Goal: Information Seeking & Learning: Compare options

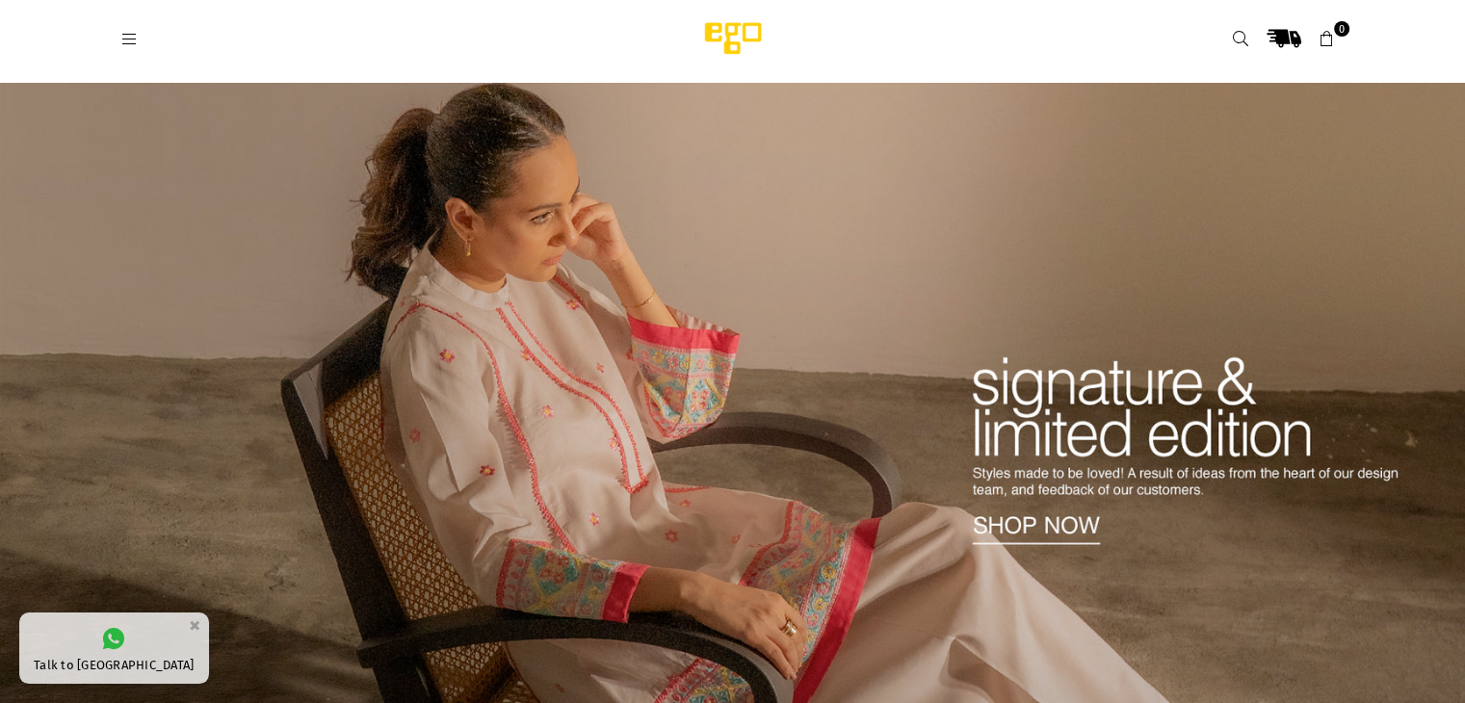
click at [630, 309] on img at bounding box center [732, 396] width 1465 height 626
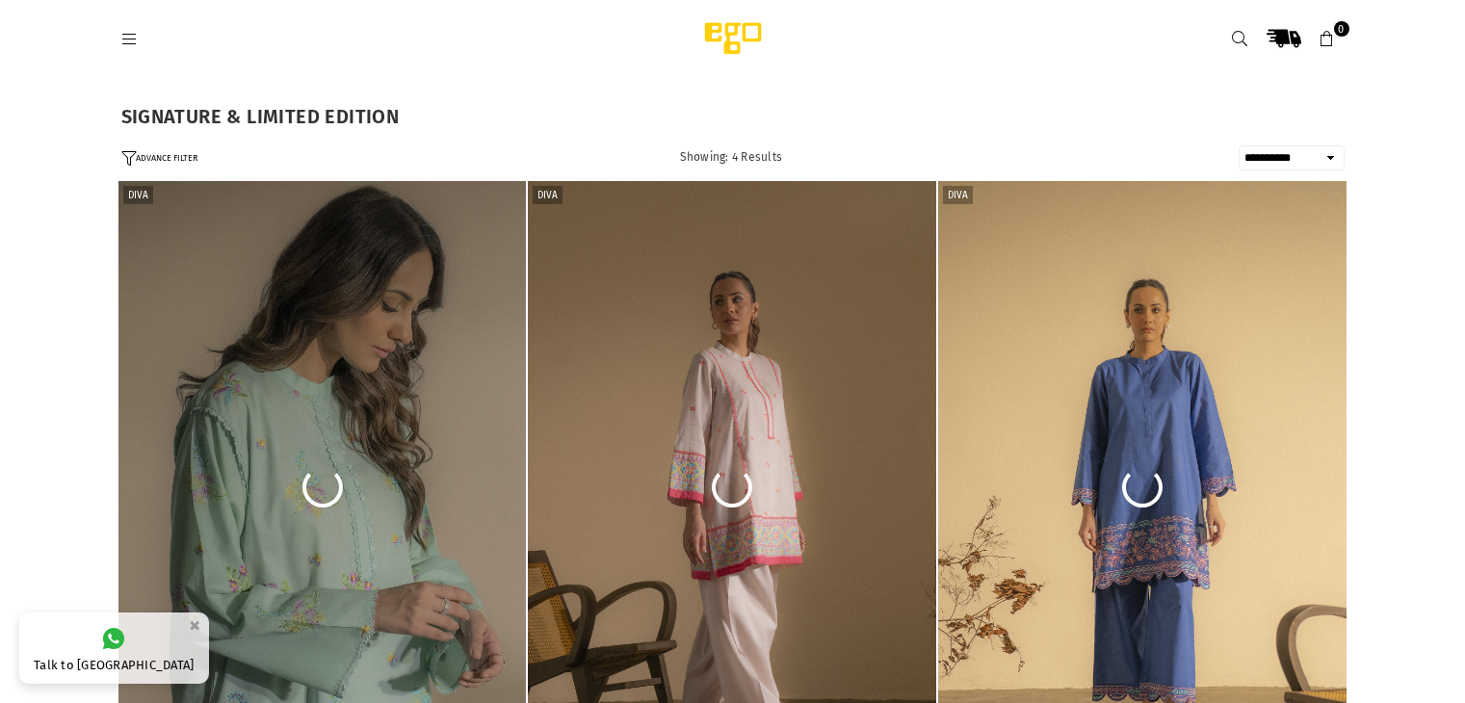
select select "**********"
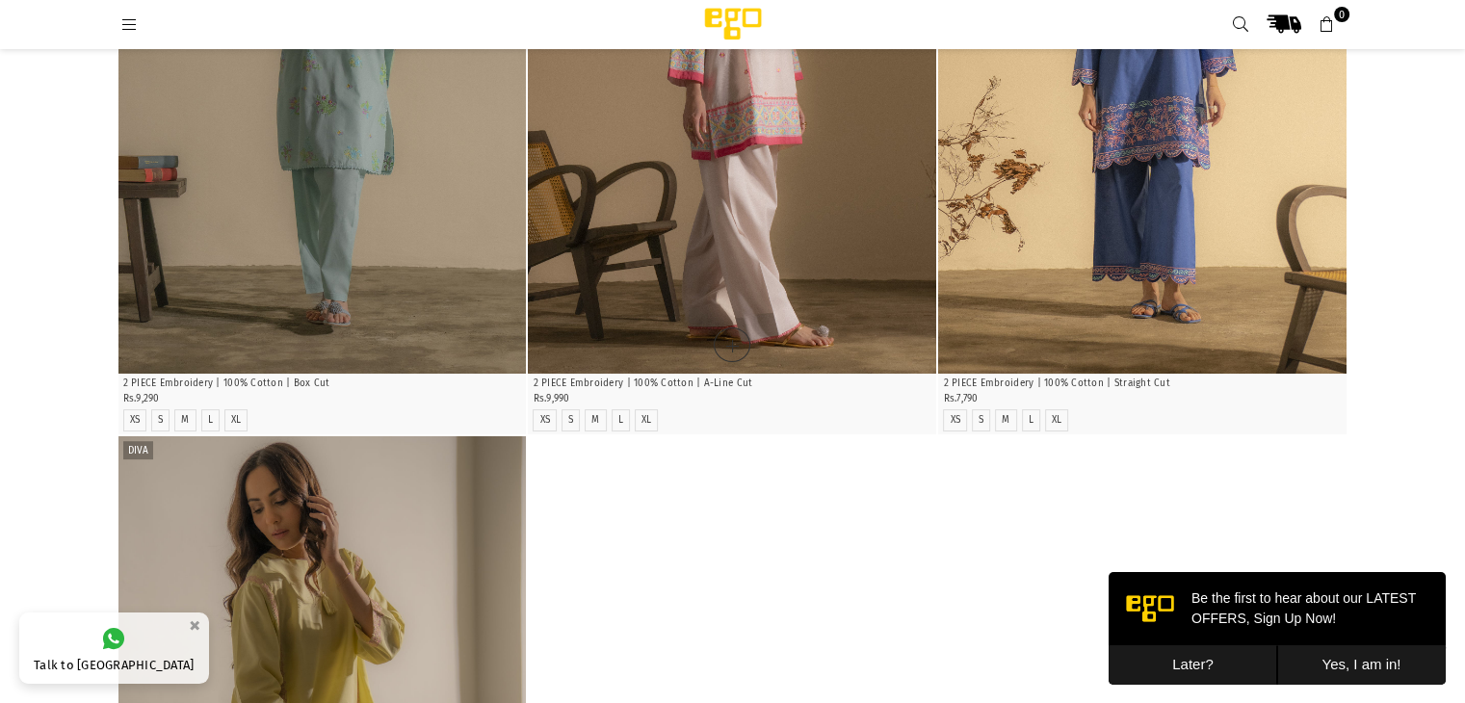
scroll to position [96, 0]
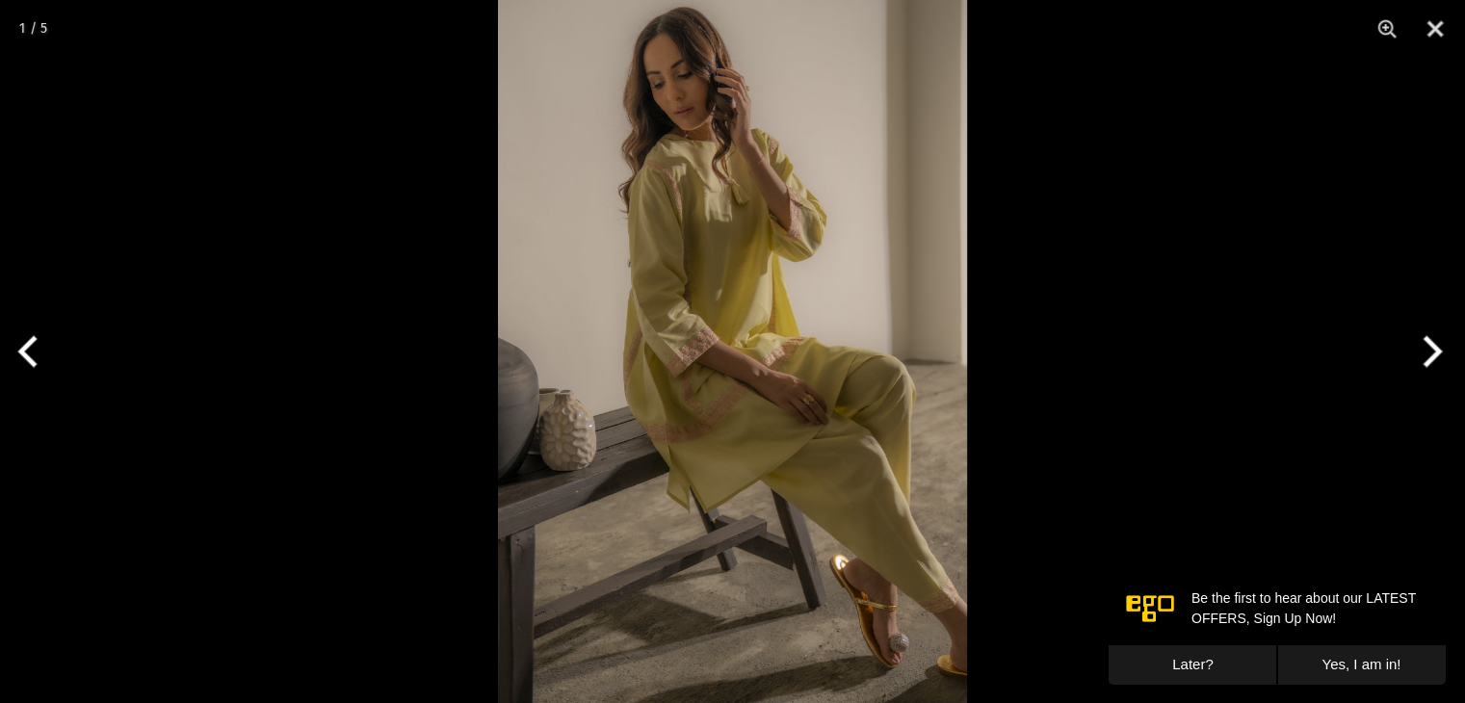
click at [1430, 360] on button "Next" at bounding box center [1429, 351] width 72 height 96
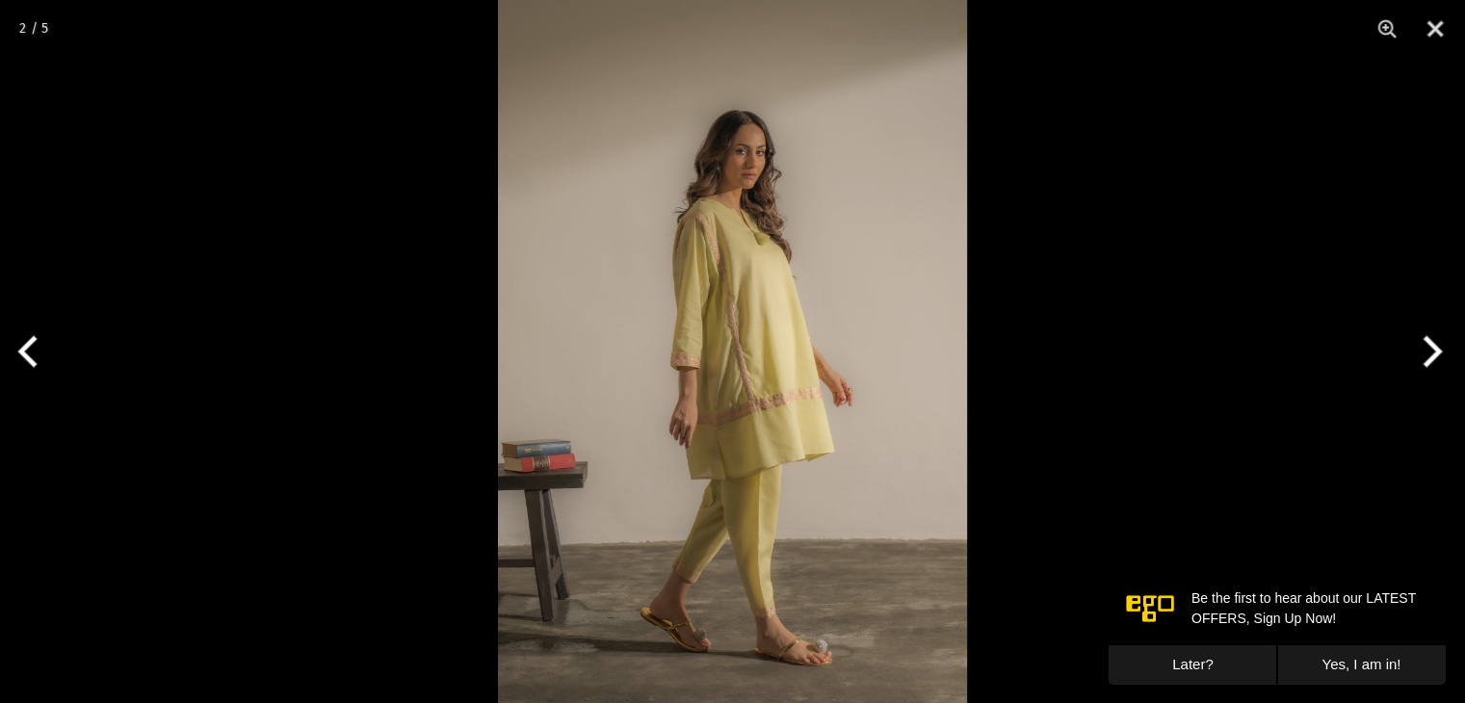
click at [1435, 359] on button "Next" at bounding box center [1429, 351] width 72 height 96
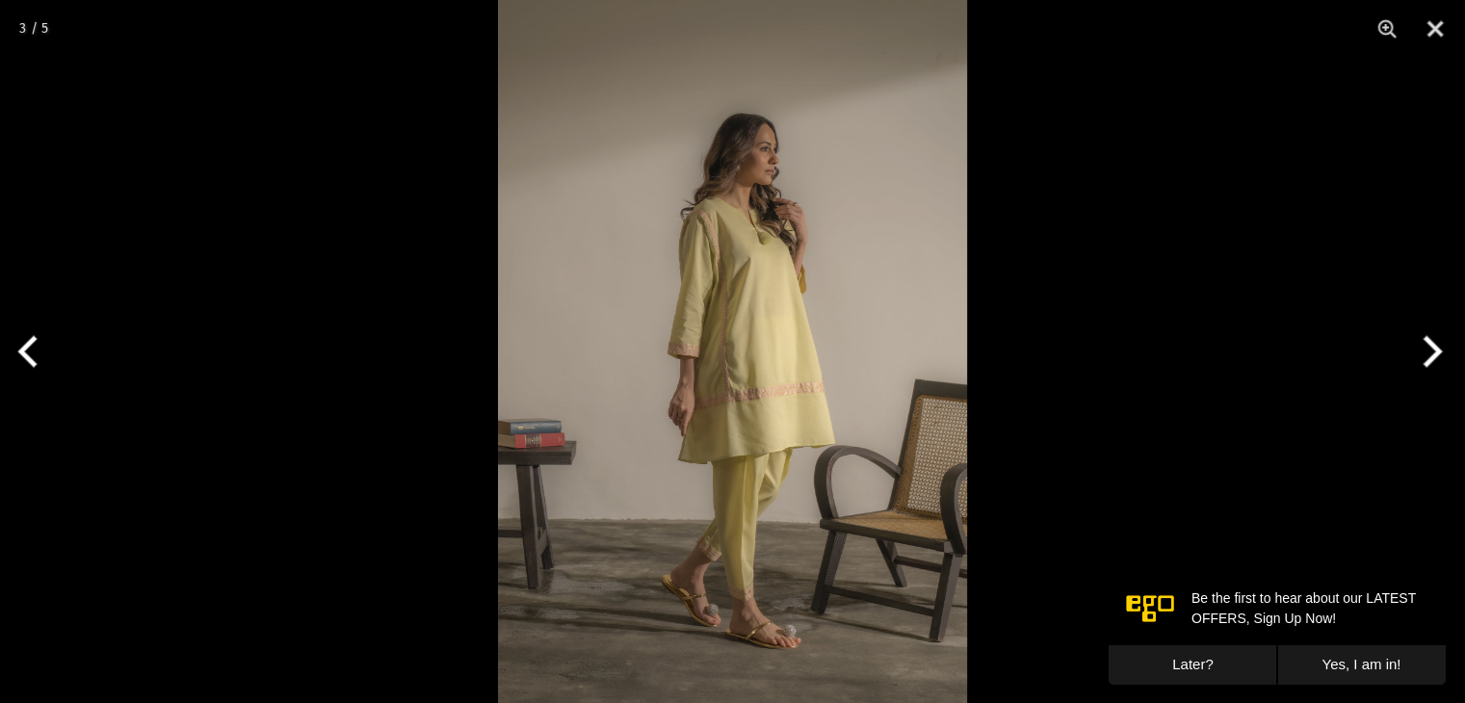
click at [1435, 359] on button "Next" at bounding box center [1429, 351] width 72 height 96
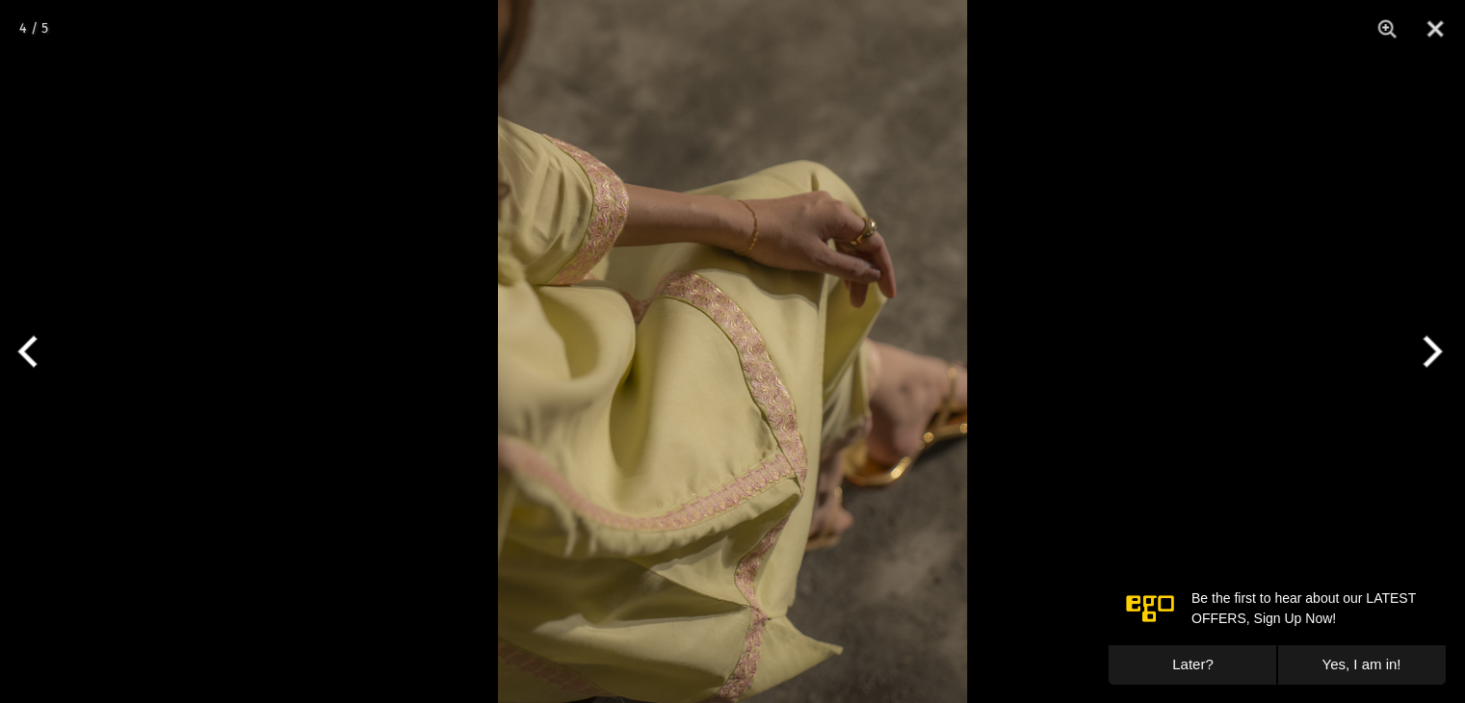
click at [1435, 359] on button "Next" at bounding box center [1429, 351] width 72 height 96
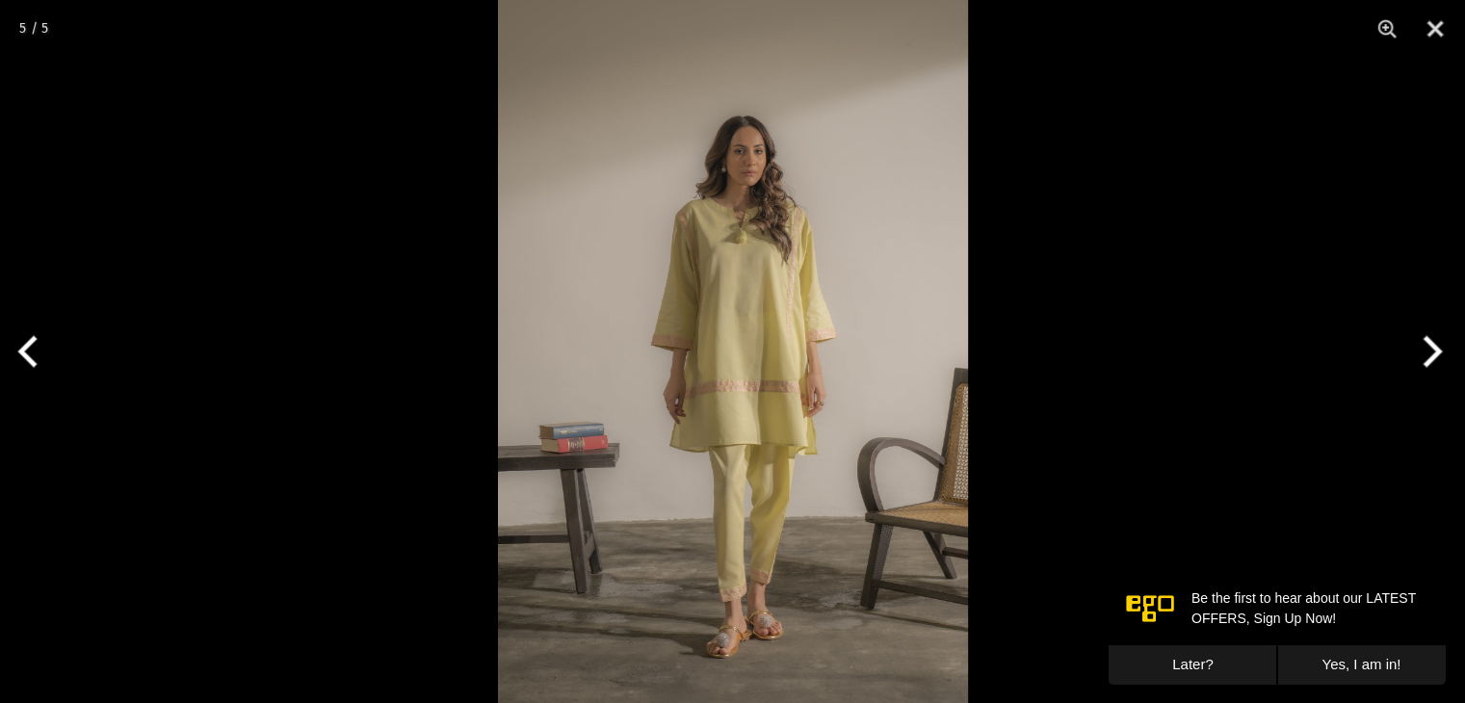
click at [1435, 359] on button "Next" at bounding box center [1429, 351] width 72 height 96
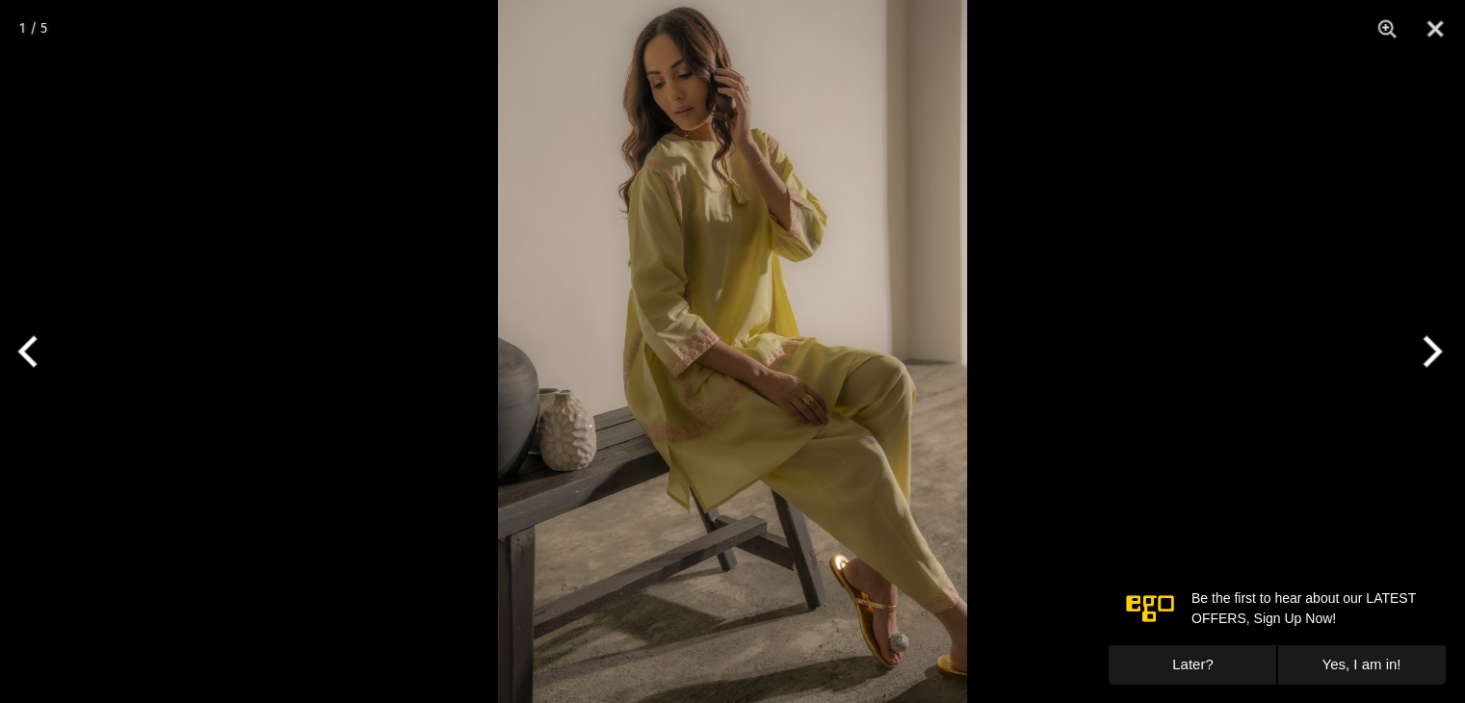
click at [1435, 359] on button "Next" at bounding box center [1429, 351] width 72 height 96
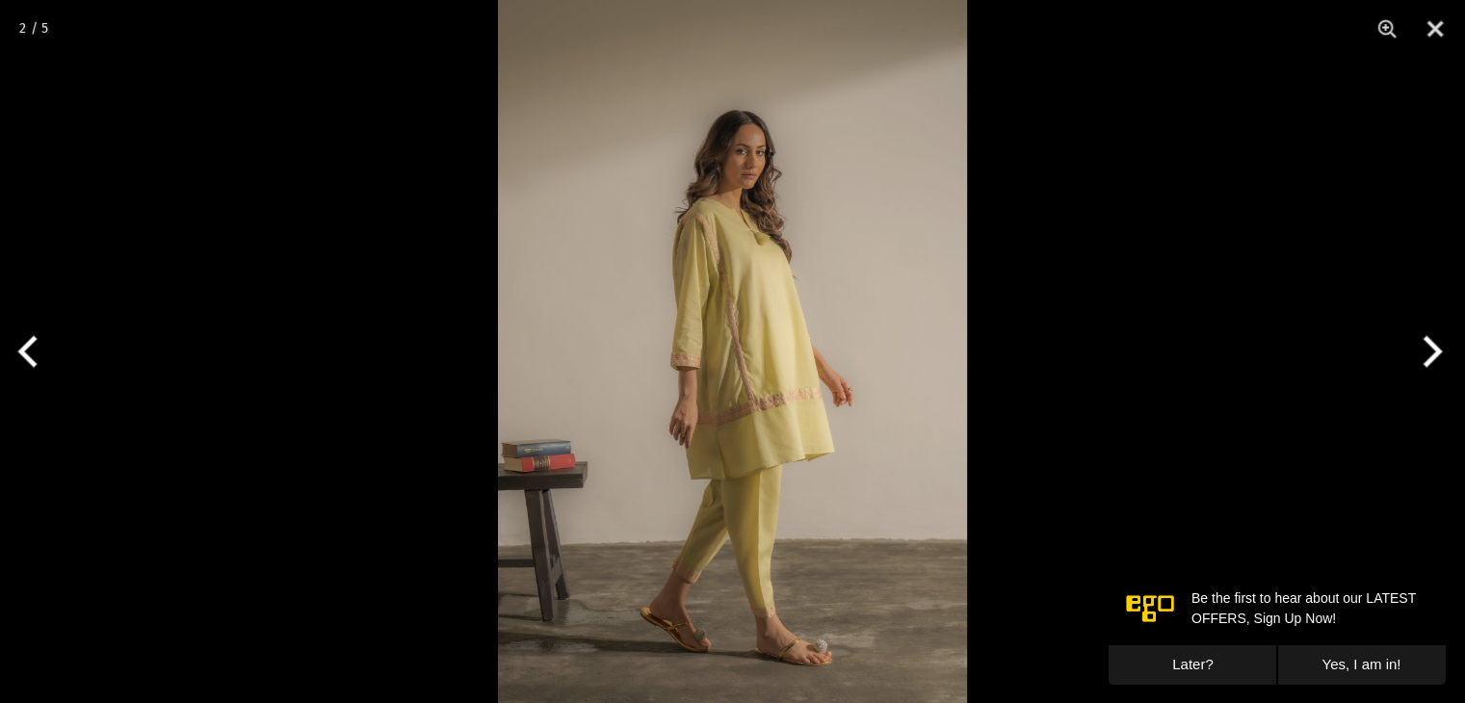
click at [1435, 359] on button "Next" at bounding box center [1429, 351] width 72 height 96
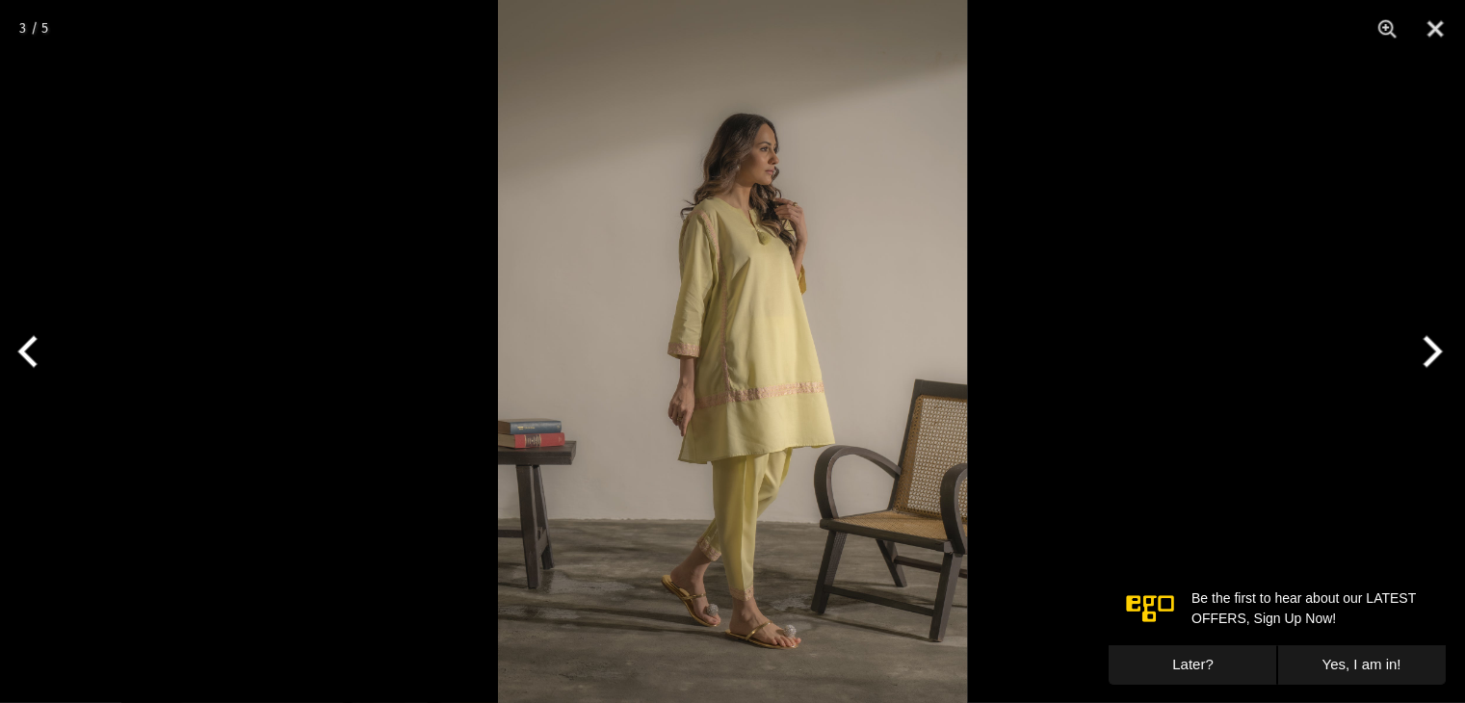
click at [1435, 359] on button "Next" at bounding box center [1429, 351] width 72 height 96
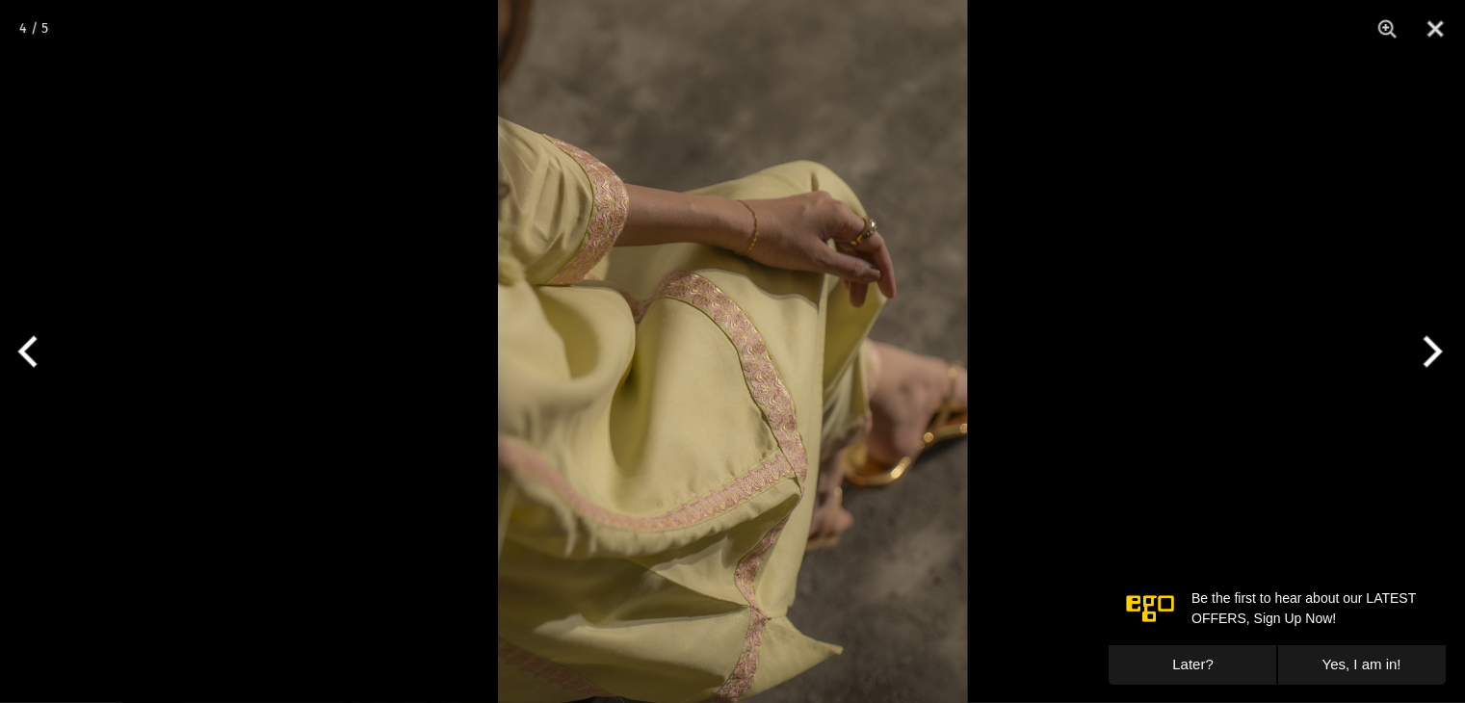
click at [1435, 359] on button "Next" at bounding box center [1429, 351] width 72 height 96
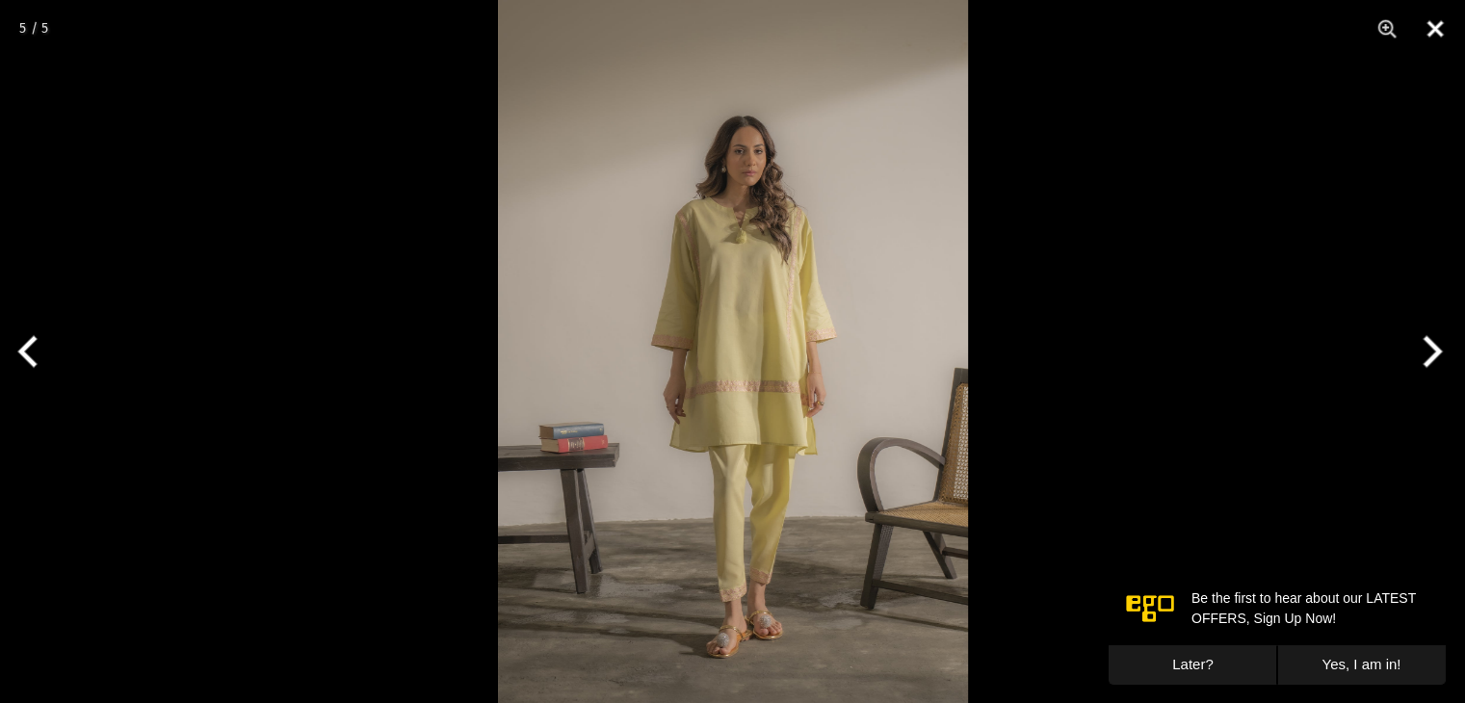
click at [1445, 44] on button "Close" at bounding box center [1435, 29] width 48 height 58
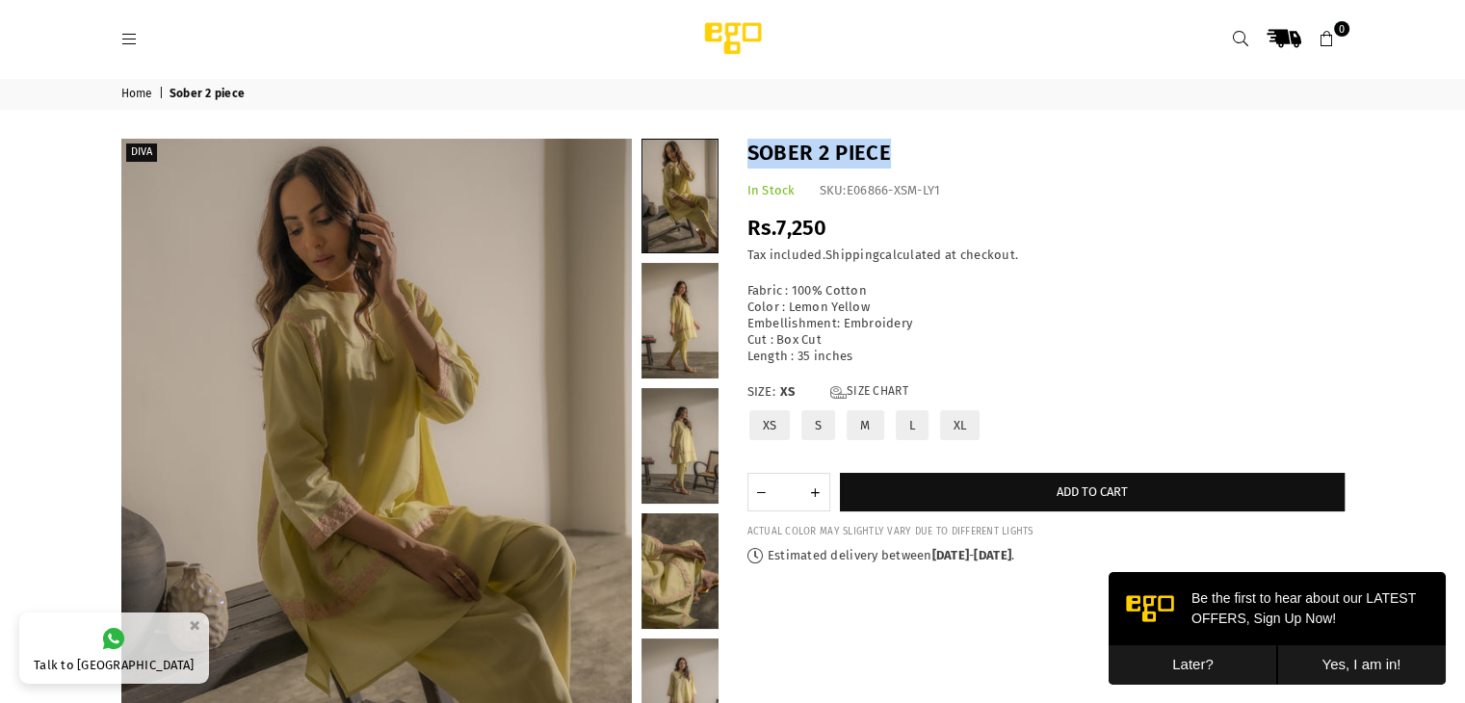
drag, startPoint x: 902, startPoint y: 159, endPoint x: 740, endPoint y: 155, distance: 161.9
click at [740, 155] on div "Sober 2 piece In Stock SKU: E06866-XSM-LY1 Regular price Rs.7,250 Rs.0 | Save R…" at bounding box center [1046, 352] width 626 height 426
copy h1 "Sober 2 piece"
drag, startPoint x: 855, startPoint y: 360, endPoint x: 748, endPoint y: 286, distance: 130.9
click at [748, 286] on div "Fabric : 100% Cotton Color : Lemon Yellow Embellishment: Embroidery Cut : Box C…" at bounding box center [1046, 323] width 597 height 81
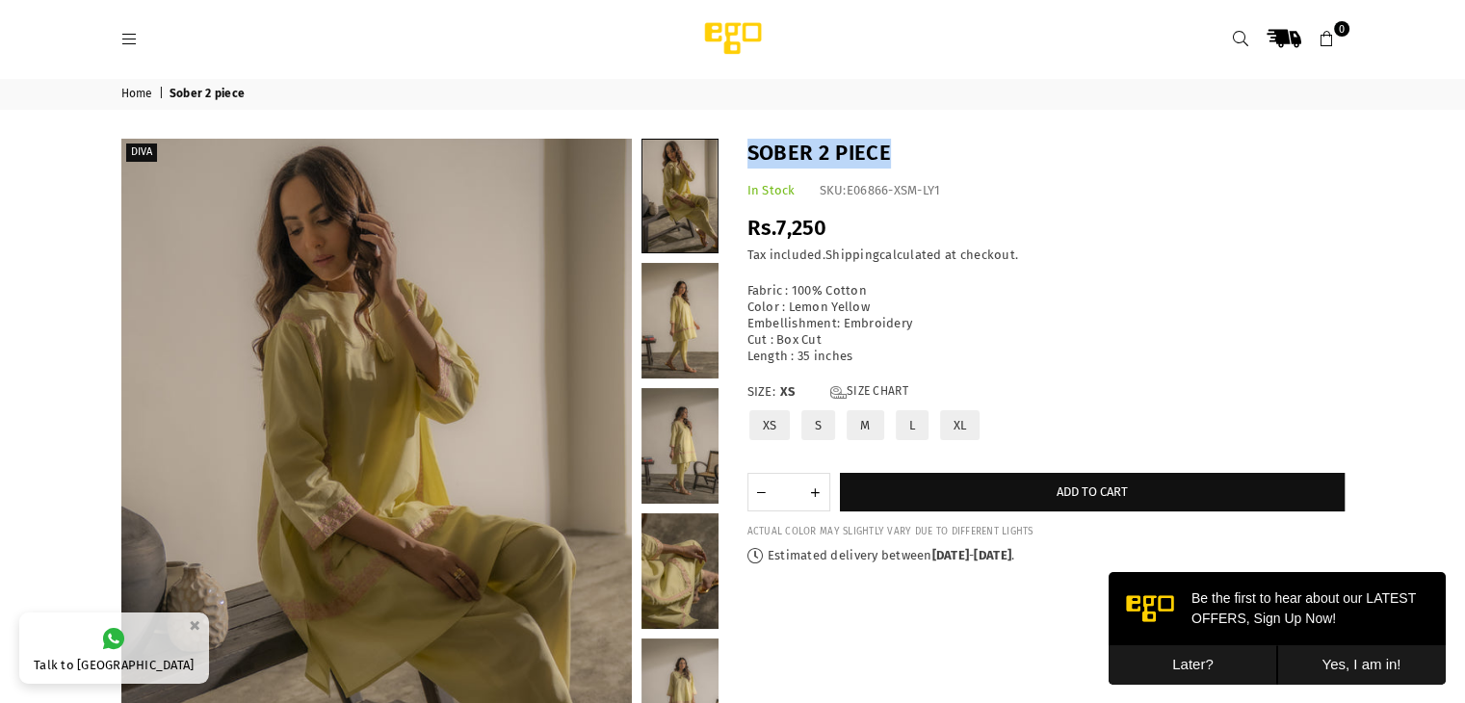
copy div "Fabric : 100% Cotton Color : Lemon Yellow Embellishment: Embroidery Cut : Box C…"
click at [834, 351] on div "Fabric : 100% Cotton Color : Lemon Yellow Embellishment: Embroidery Cut : Box C…" at bounding box center [1046, 323] width 597 height 81
drag, startPoint x: 864, startPoint y: 359, endPoint x: 744, endPoint y: 279, distance: 144.6
click at [744, 279] on div "Sober 2 piece In Stock SKU: E06866-XSM-LY1 Regular price Rs.7,250 Rs.0 | Save R…" at bounding box center [1046, 352] width 626 height 426
copy div "Fabric : 100% Cotton Color : Lemon Yellow Embellishment: Embroidery Cut : Box C…"
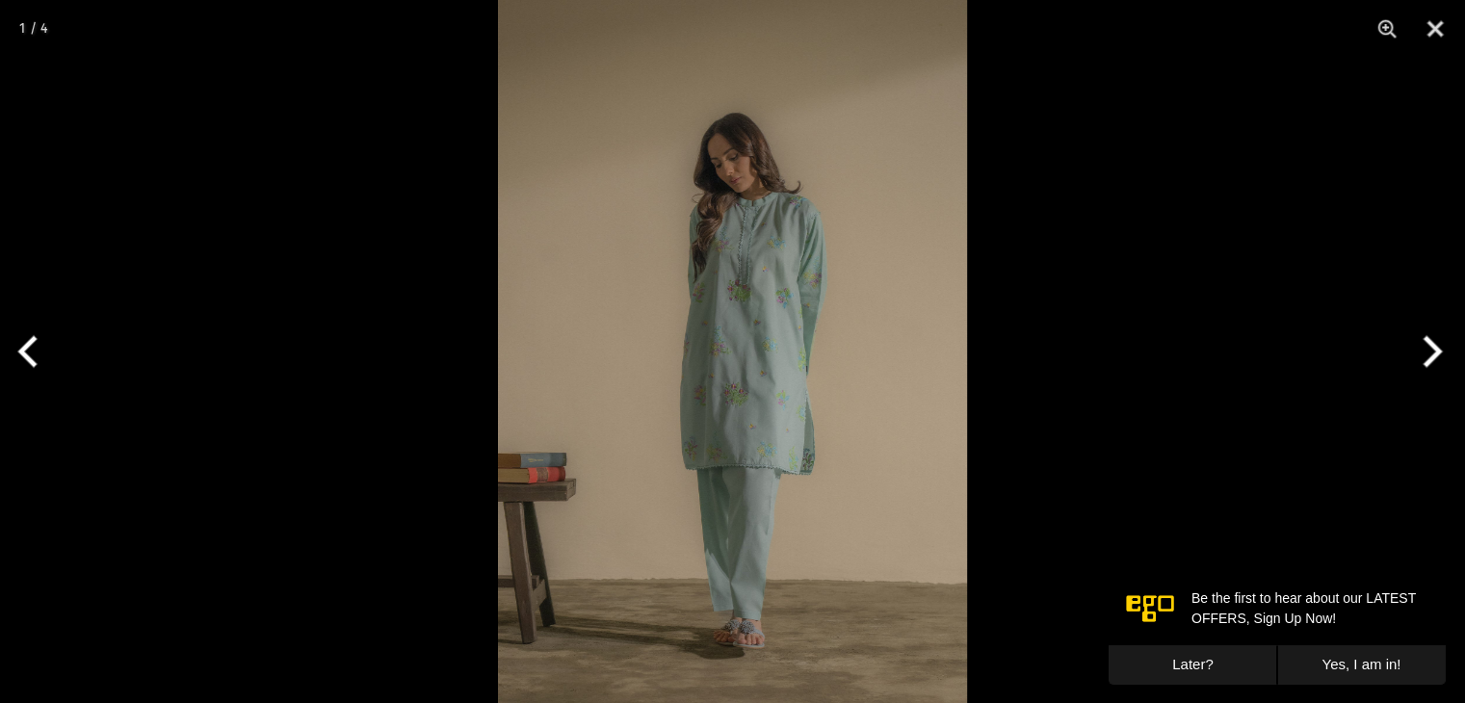
click at [1429, 357] on button "Next" at bounding box center [1429, 351] width 72 height 96
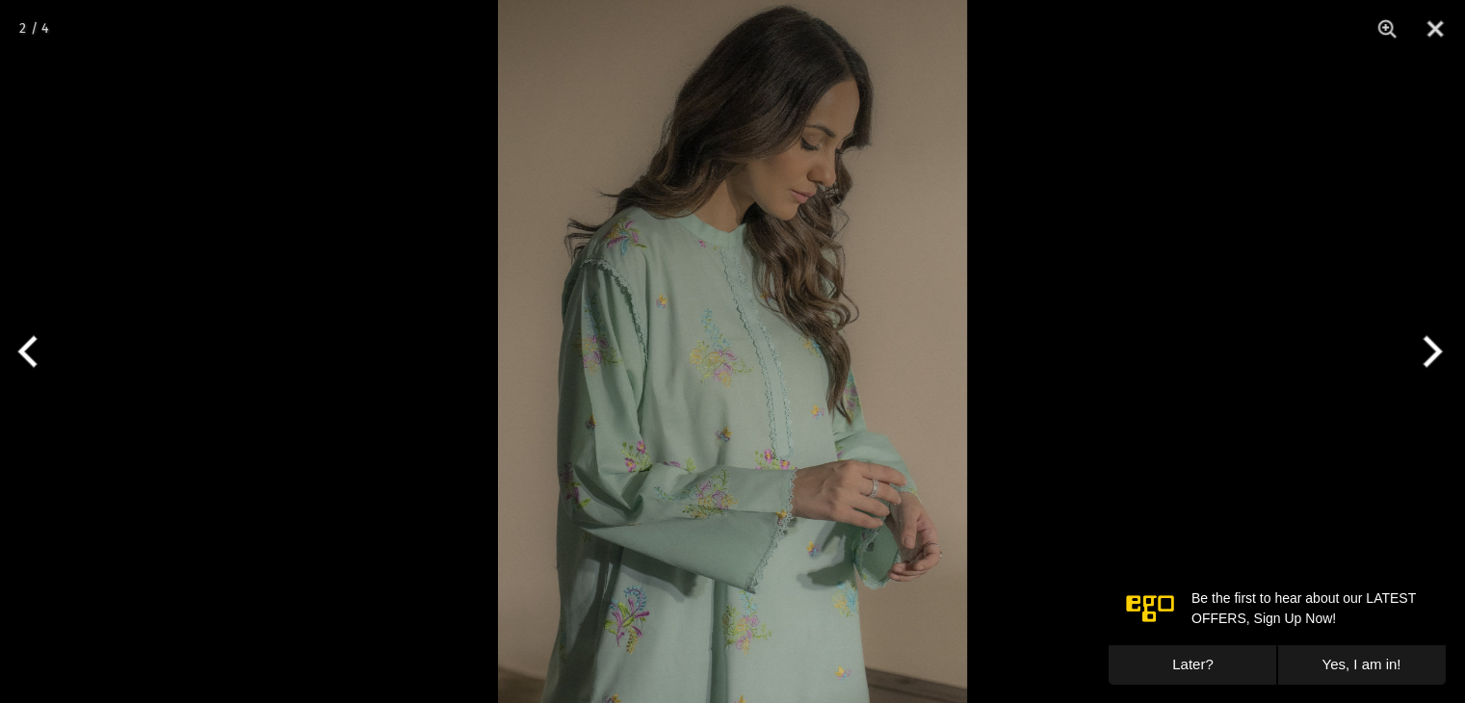
click at [1429, 357] on button "Next" at bounding box center [1429, 351] width 72 height 96
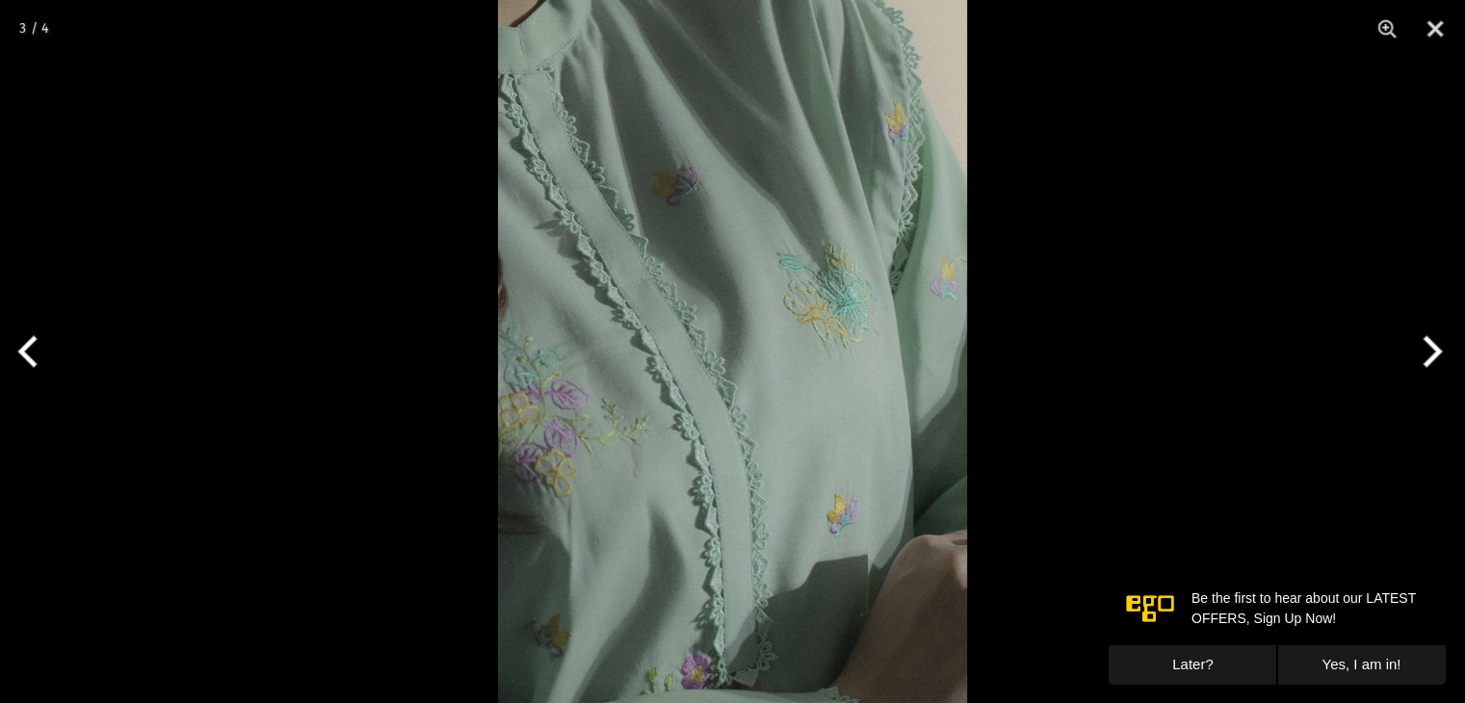
click at [1429, 357] on button "Next" at bounding box center [1429, 351] width 72 height 96
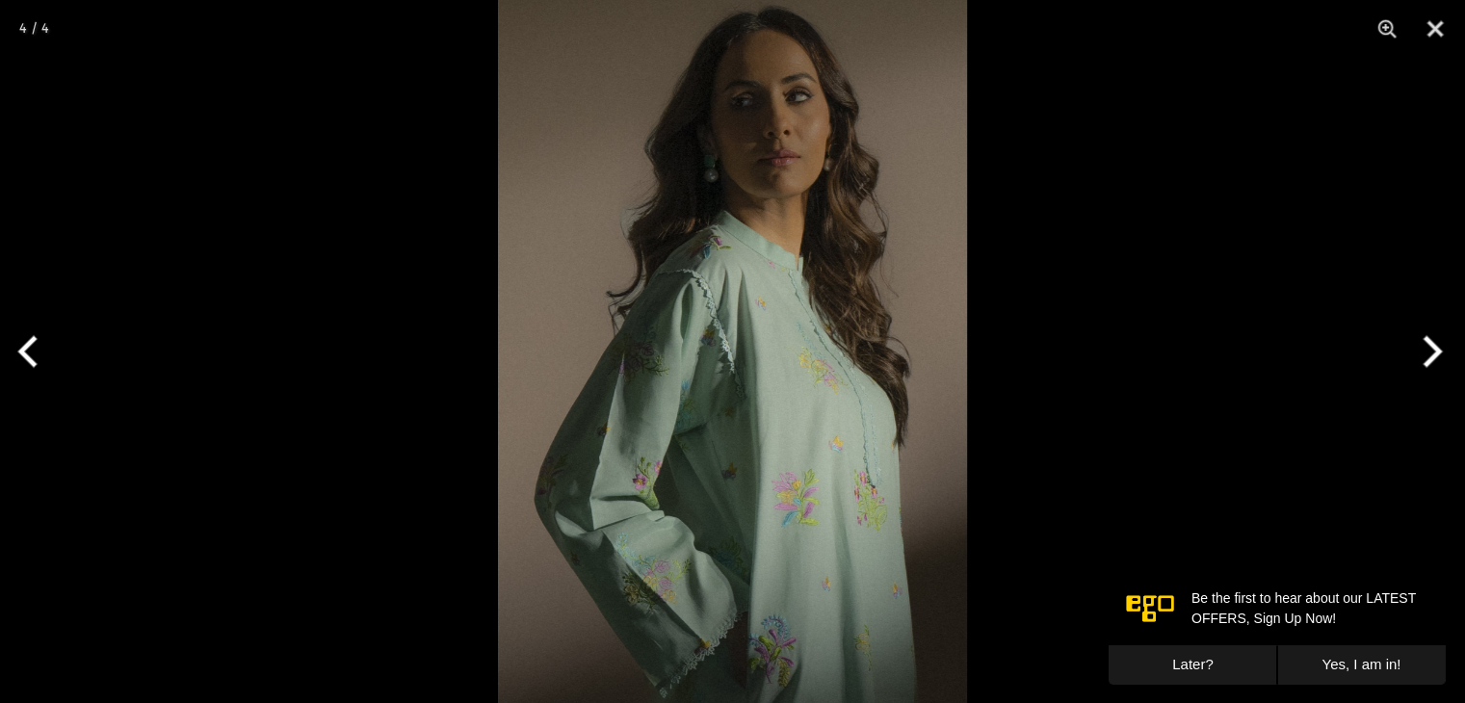
click at [1429, 357] on button "Next" at bounding box center [1429, 351] width 72 height 96
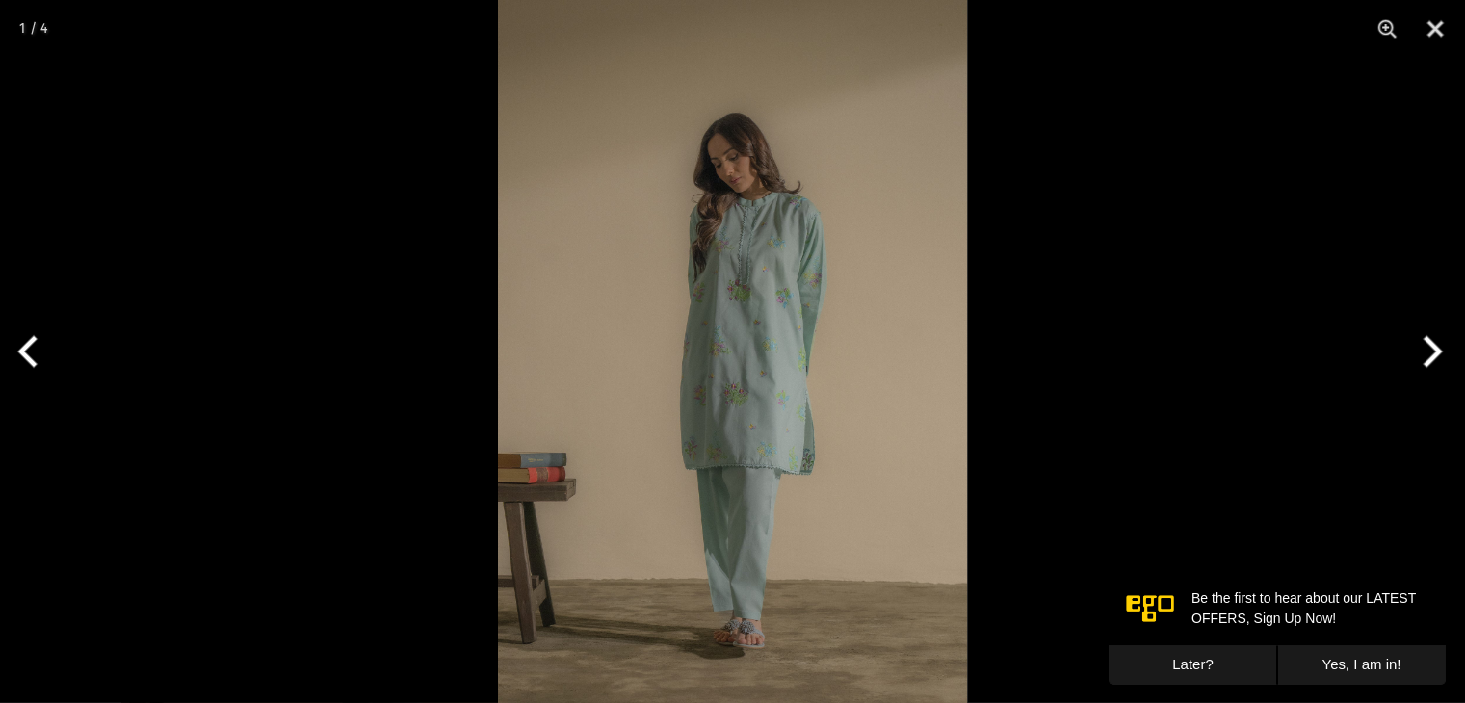
click at [1429, 357] on button "Next" at bounding box center [1429, 351] width 72 height 96
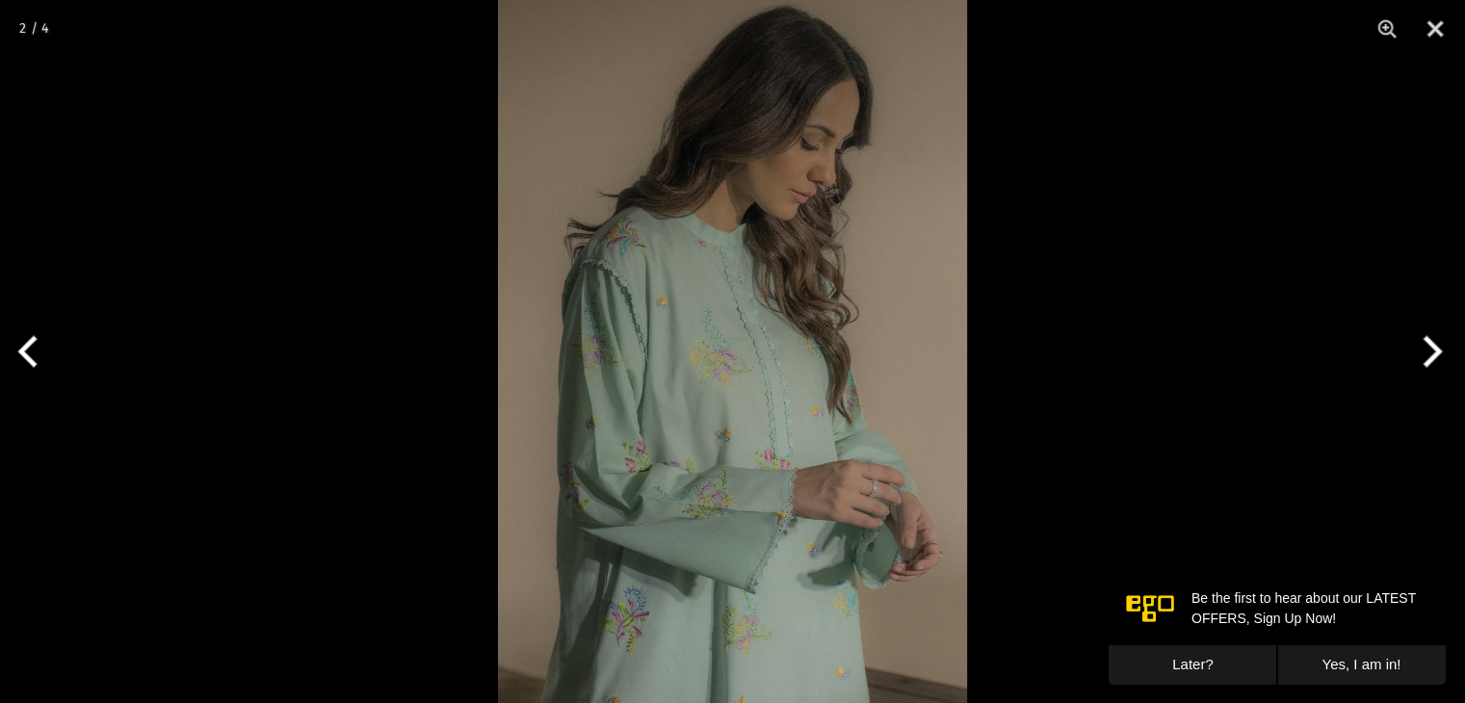
click at [1429, 357] on button "Next" at bounding box center [1429, 351] width 72 height 96
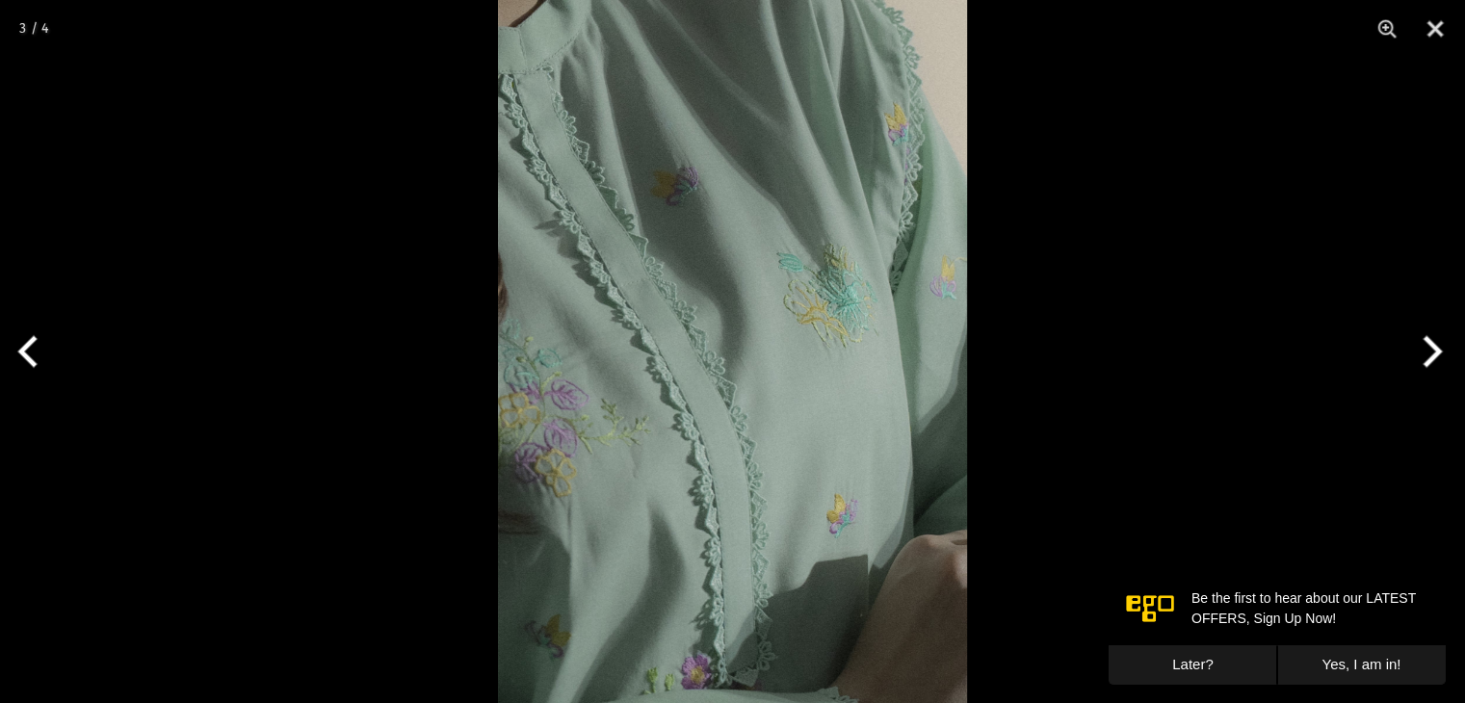
click at [0, 371] on button "Previous" at bounding box center [36, 351] width 72 height 96
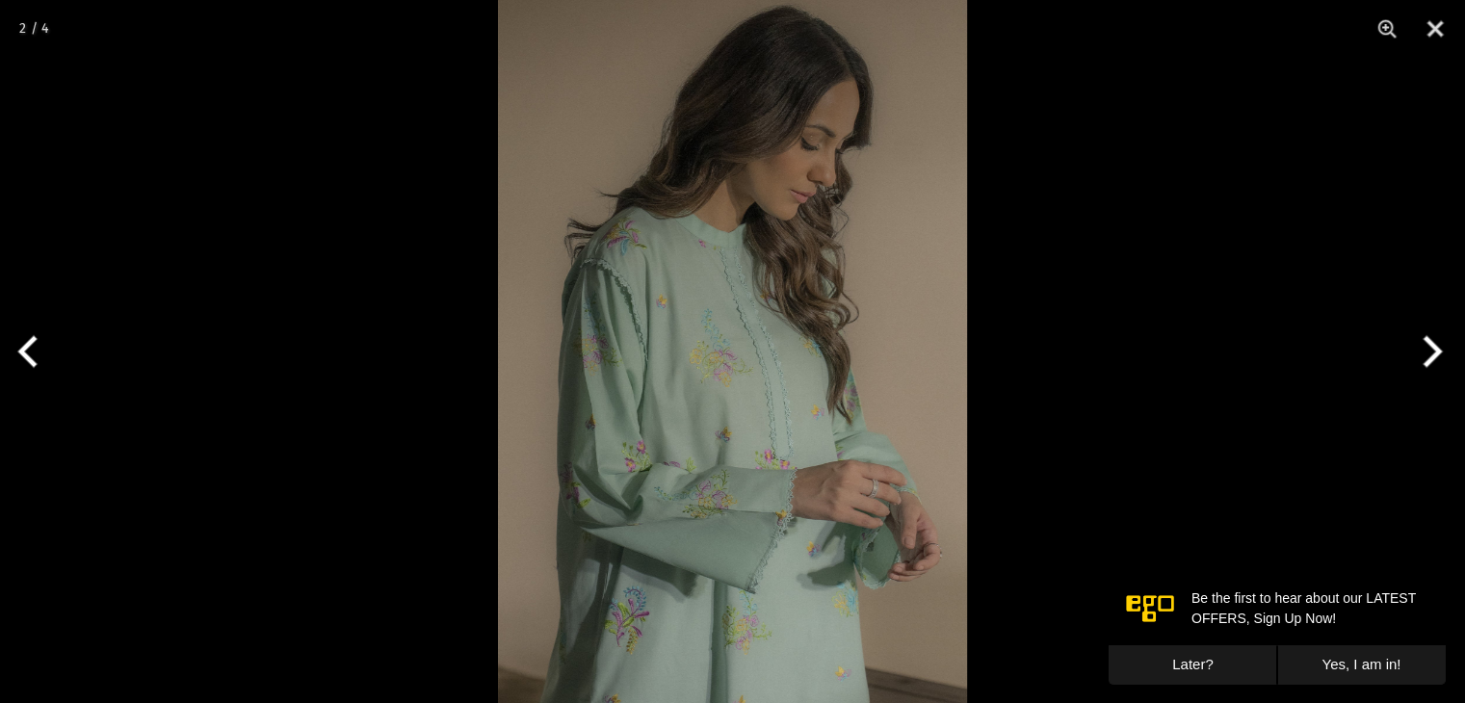
click at [1408, 371] on button "Next" at bounding box center [1429, 351] width 72 height 96
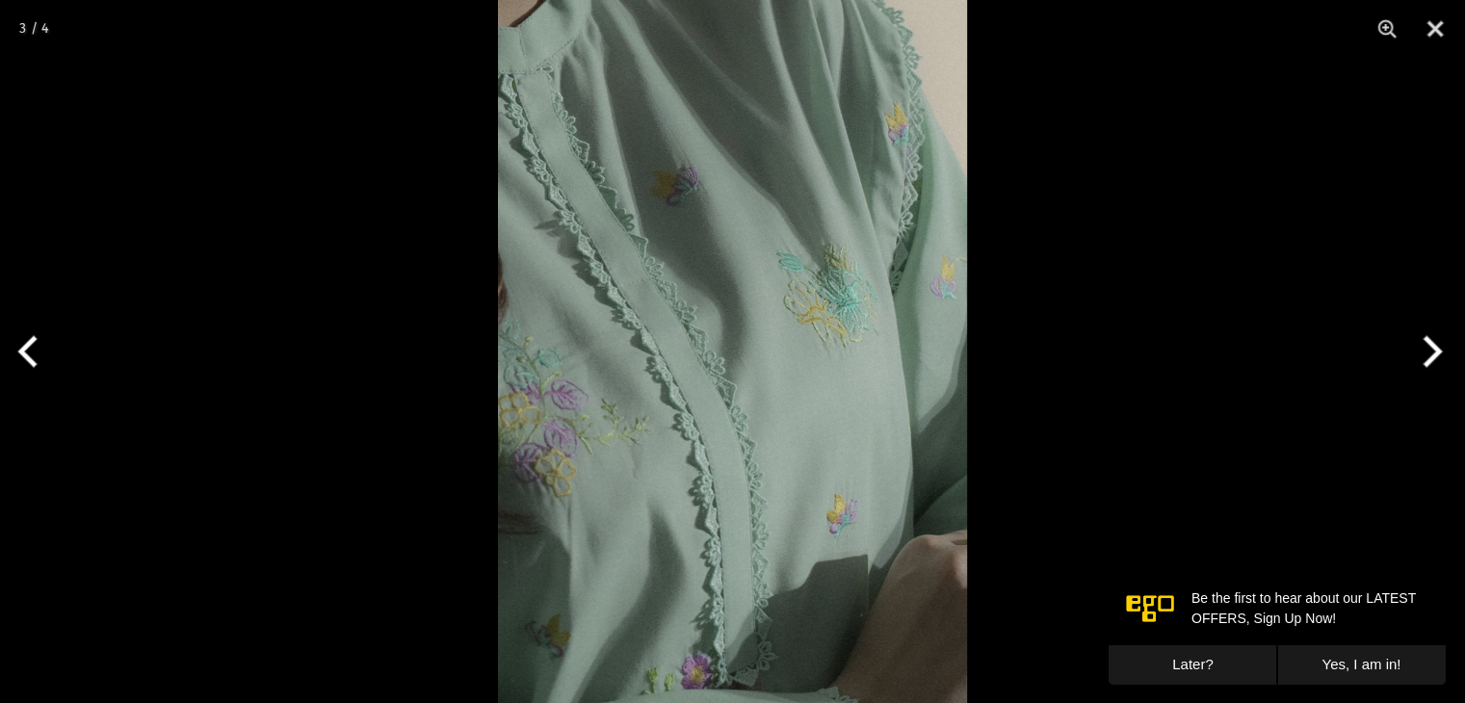
click at [1415, 357] on button "Next" at bounding box center [1429, 351] width 72 height 96
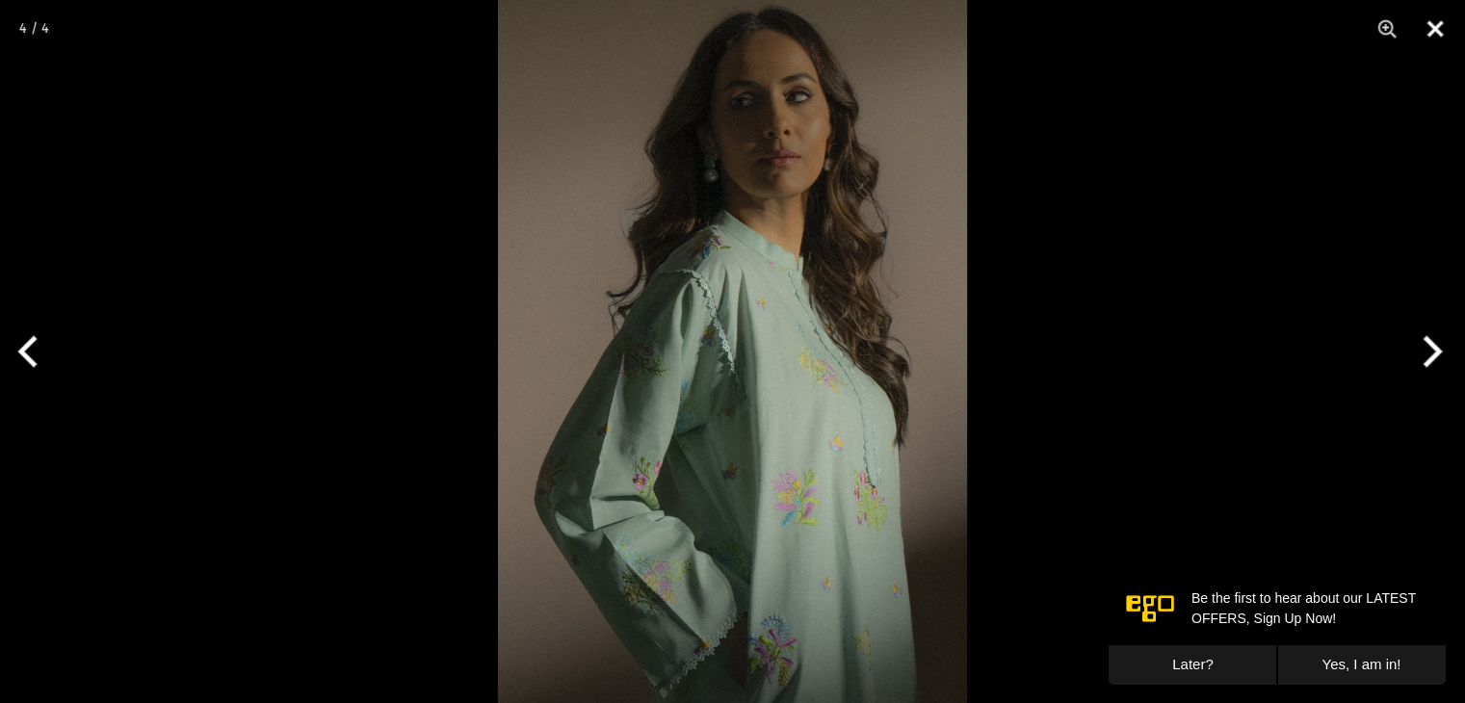
click at [1456, 28] on button "Close" at bounding box center [1435, 29] width 48 height 58
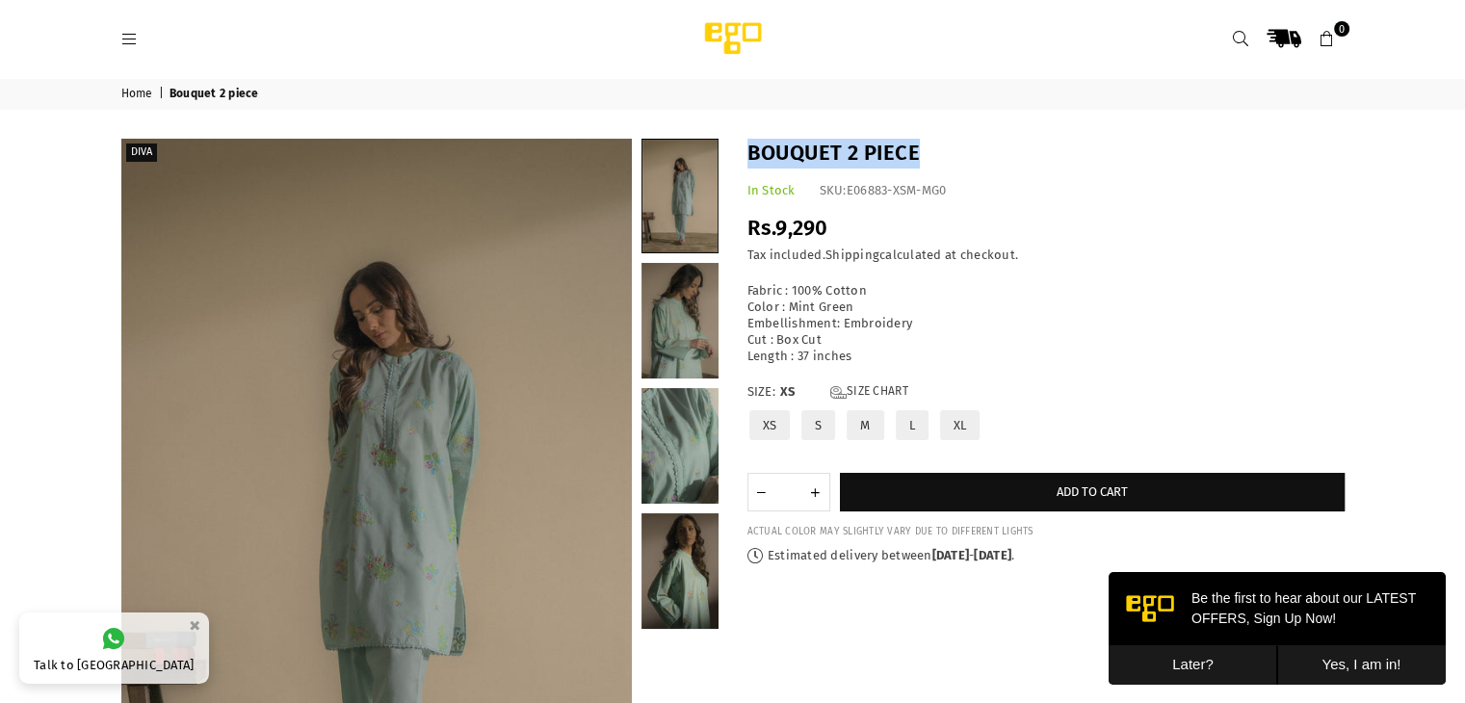
drag, startPoint x: 940, startPoint y: 155, endPoint x: 744, endPoint y: 142, distance: 197.0
click at [744, 142] on div "Bouquet 2 piece In Stock SKU: E06883-XSM-MG0 Regular price Rs.9,290 Rs.0 | Save…" at bounding box center [1046, 352] width 626 height 426
copy h1 "Bouquet 2 piece"
drag, startPoint x: 852, startPoint y: 360, endPoint x: 737, endPoint y: 280, distance: 139.8
click at [737, 280] on div "Bouquet 2 piece In Stock SKU: E06883-XSM-MG0 Regular price Rs.9,290 Rs.0 | Save…" at bounding box center [1046, 352] width 626 height 426
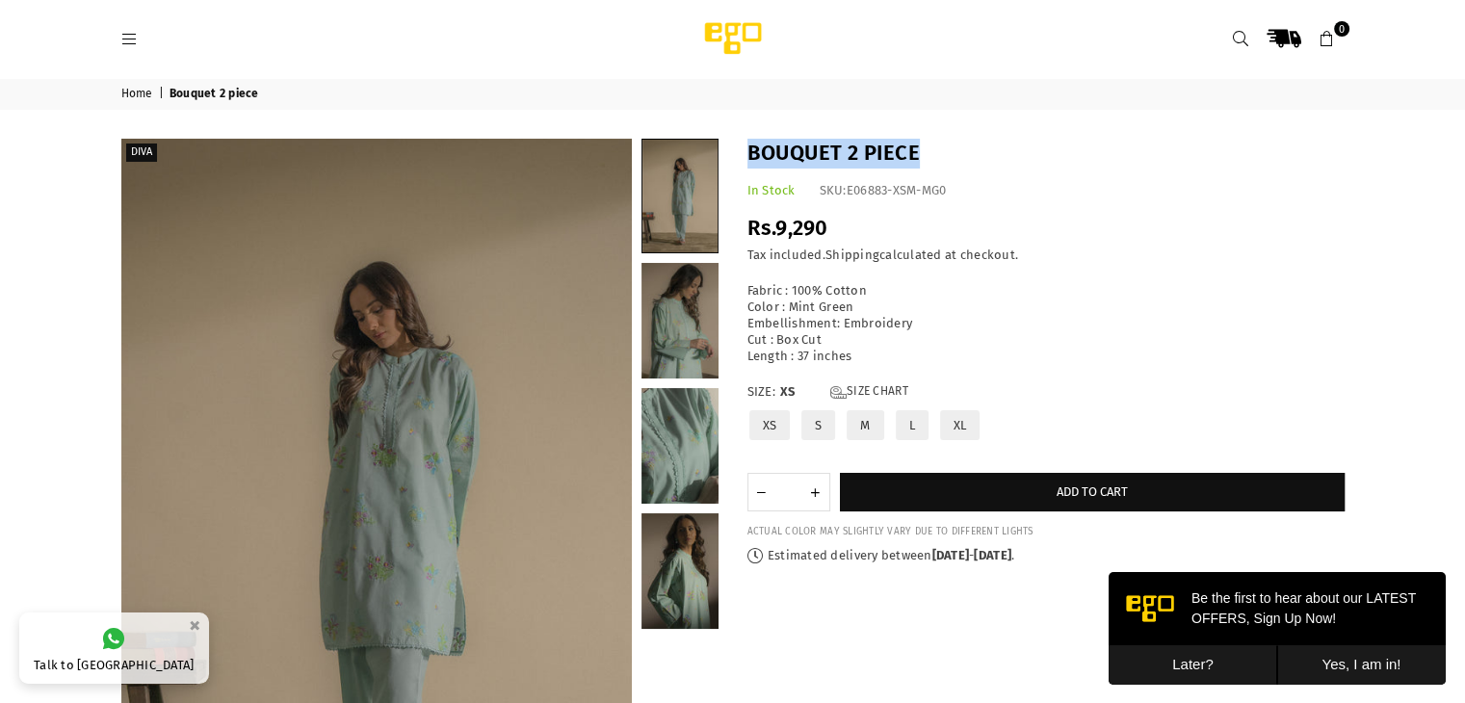
copy div "Fabric : 100% Cotton Color : Mint Green Embellishment: Embroidery Cut : Box Cut…"
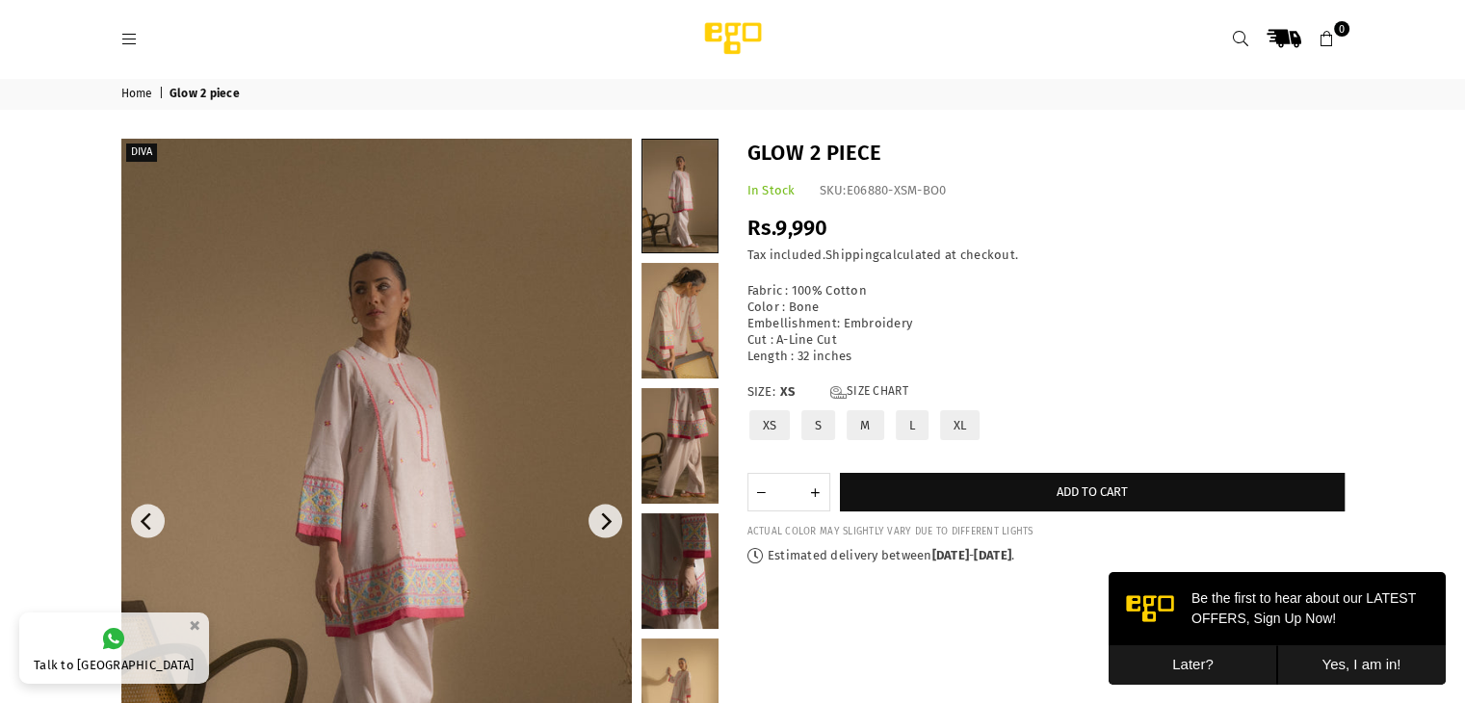
click at [470, 374] on img at bounding box center [376, 522] width 511 height 766
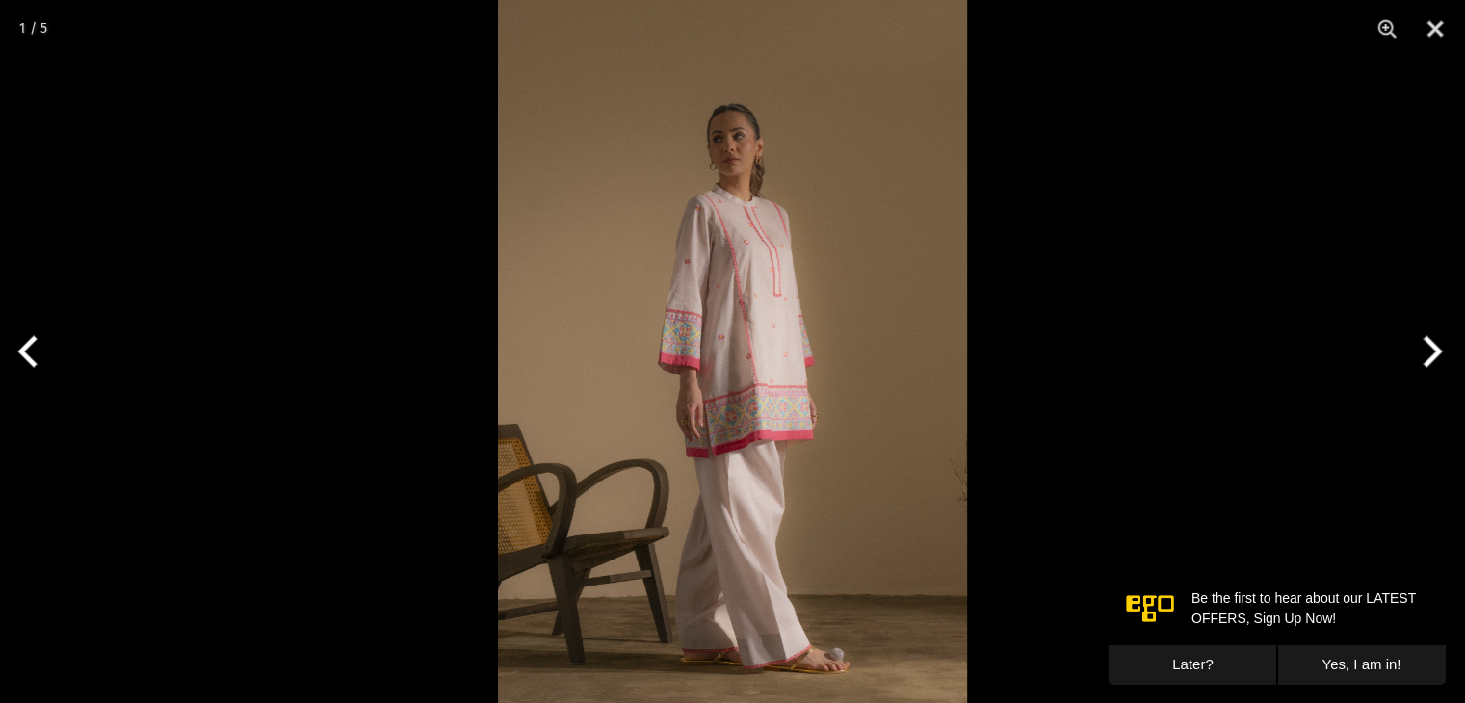
click at [1410, 351] on button "Next" at bounding box center [1429, 351] width 72 height 96
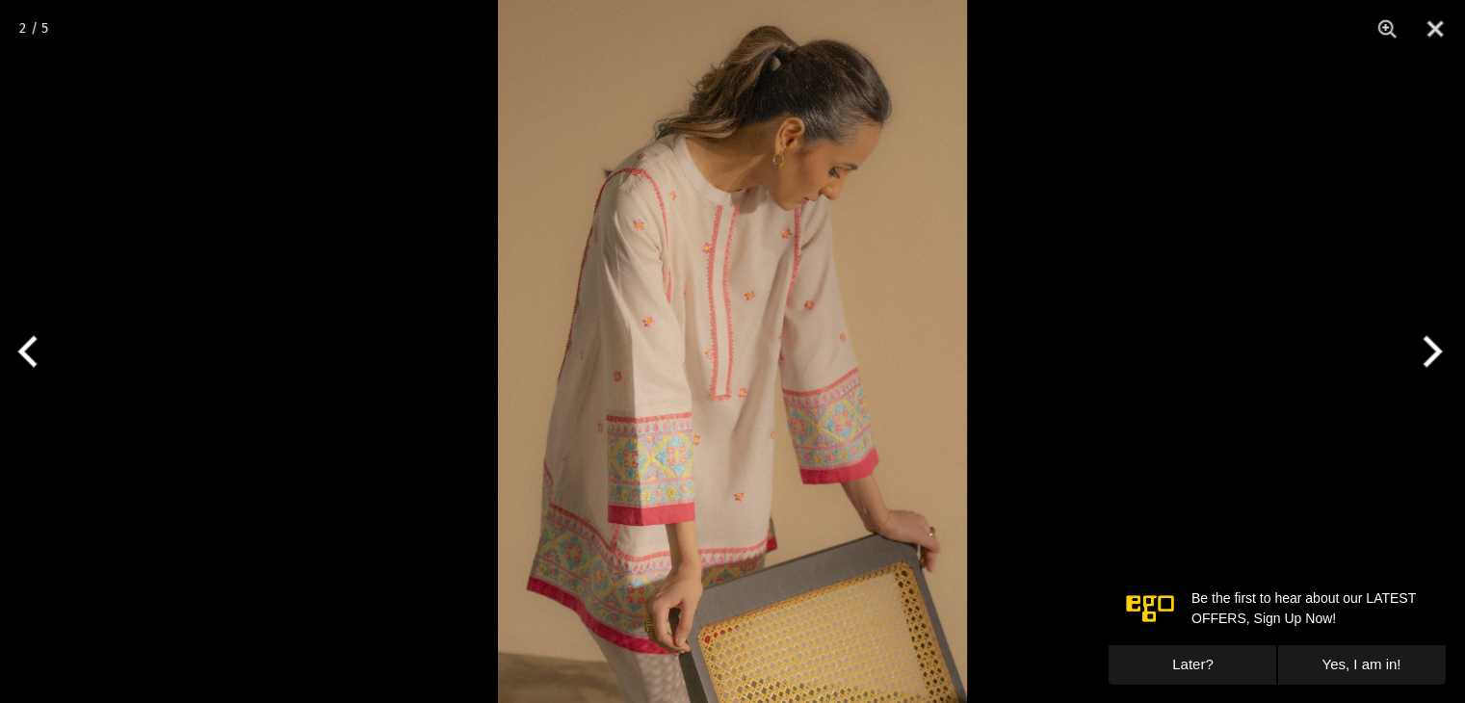
click at [1410, 351] on button "Next" at bounding box center [1429, 351] width 72 height 96
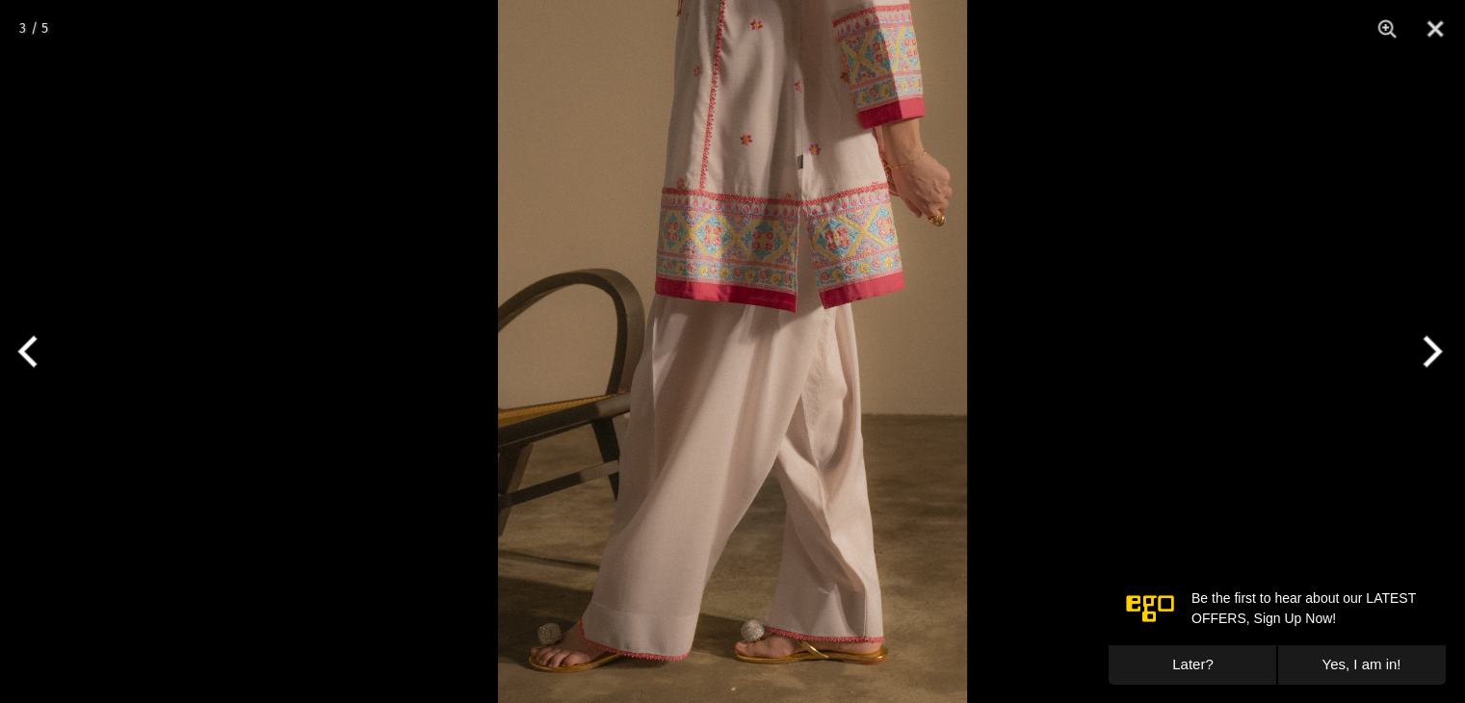
click at [1410, 351] on button "Next" at bounding box center [1429, 351] width 72 height 96
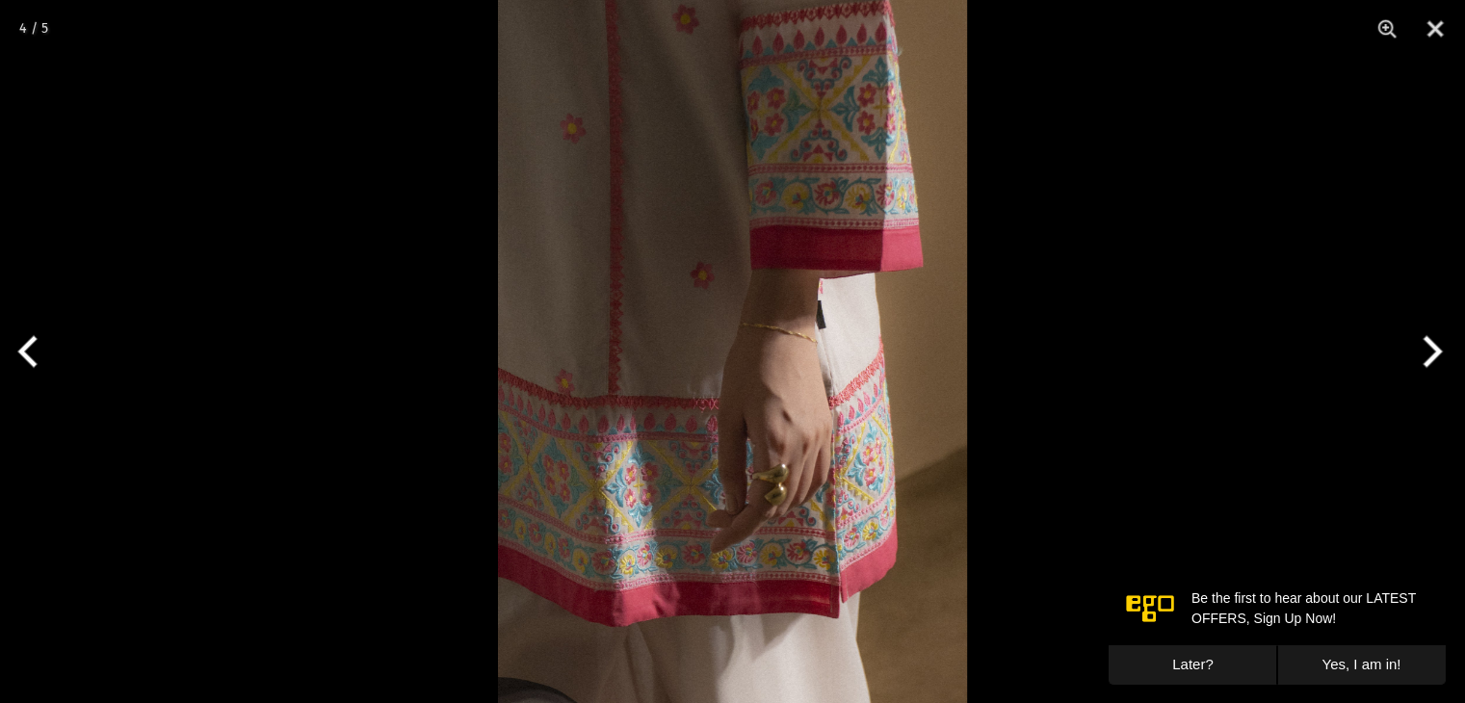
click at [1410, 351] on button "Next" at bounding box center [1429, 351] width 72 height 96
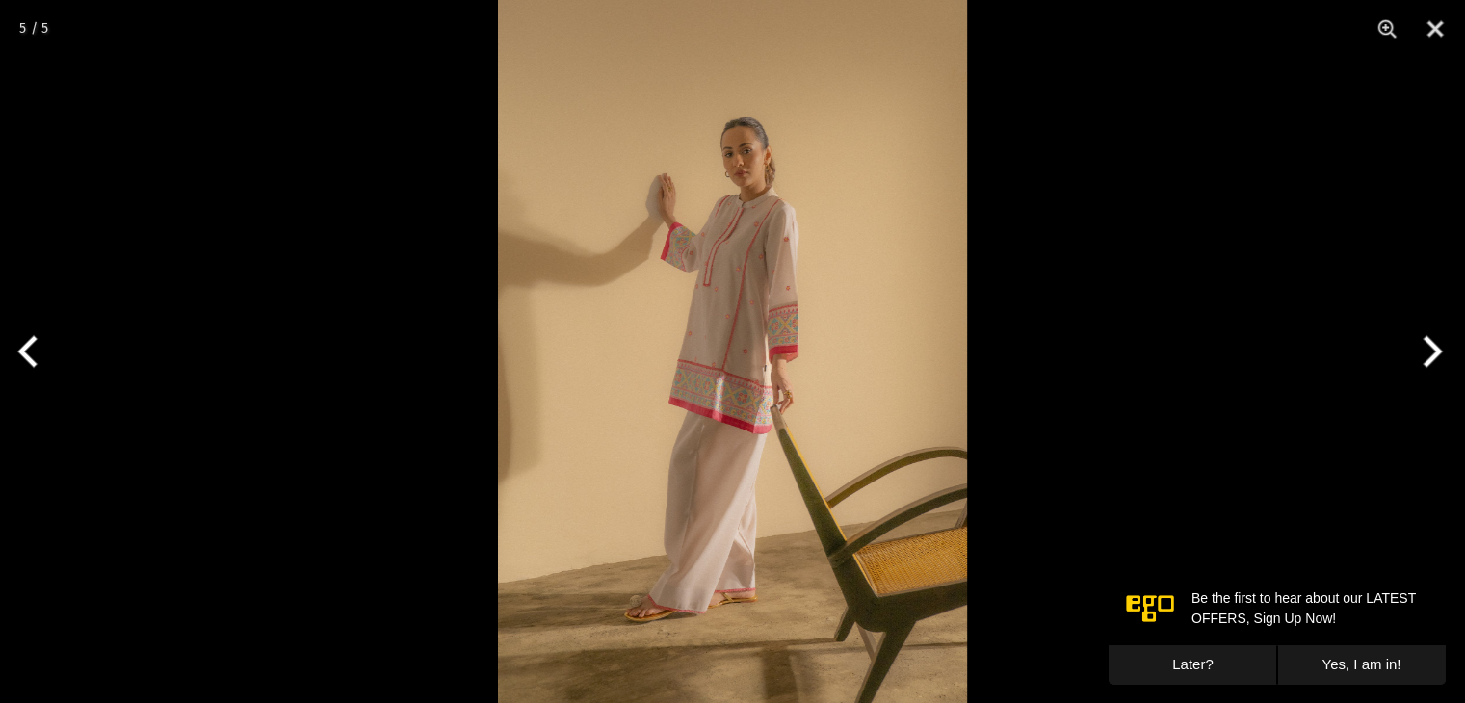
click at [1410, 351] on button "Next" at bounding box center [1429, 351] width 72 height 96
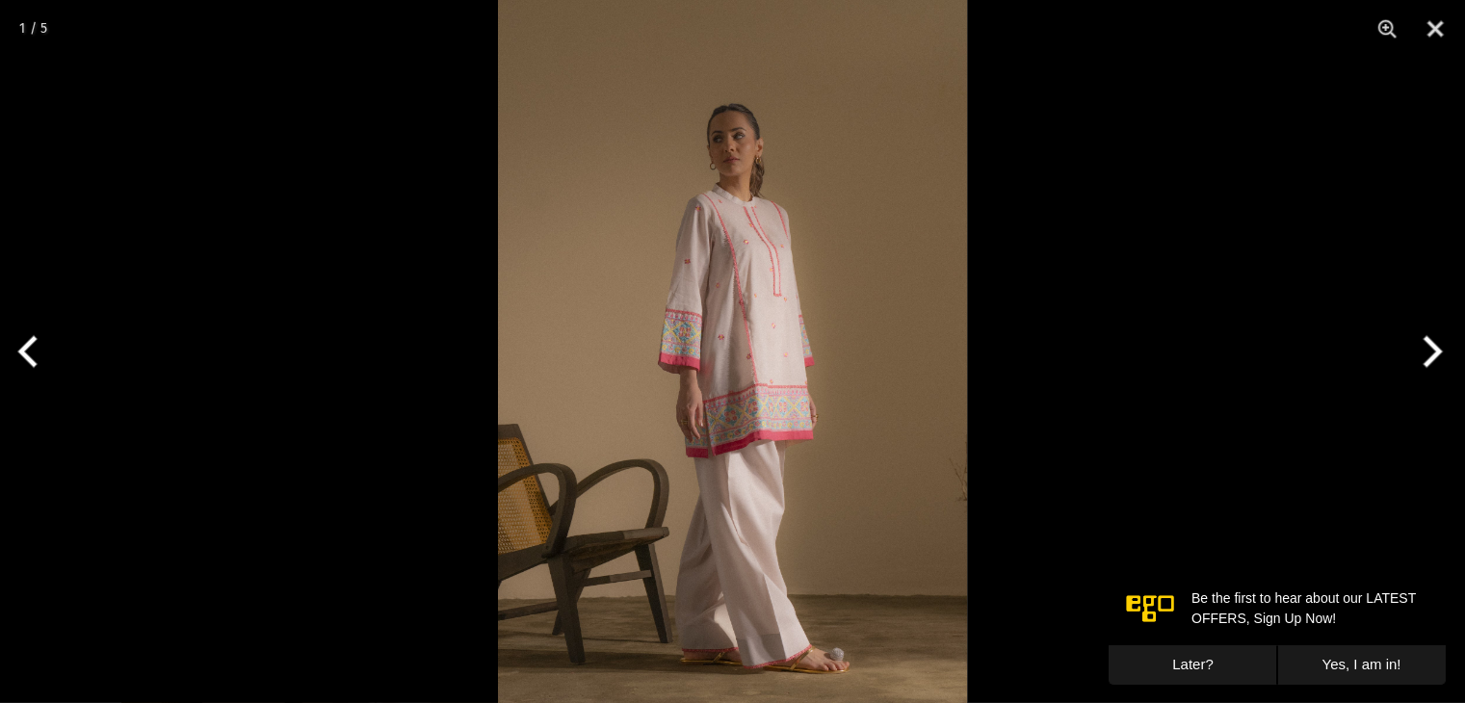
click at [1410, 351] on button "Next" at bounding box center [1429, 351] width 72 height 96
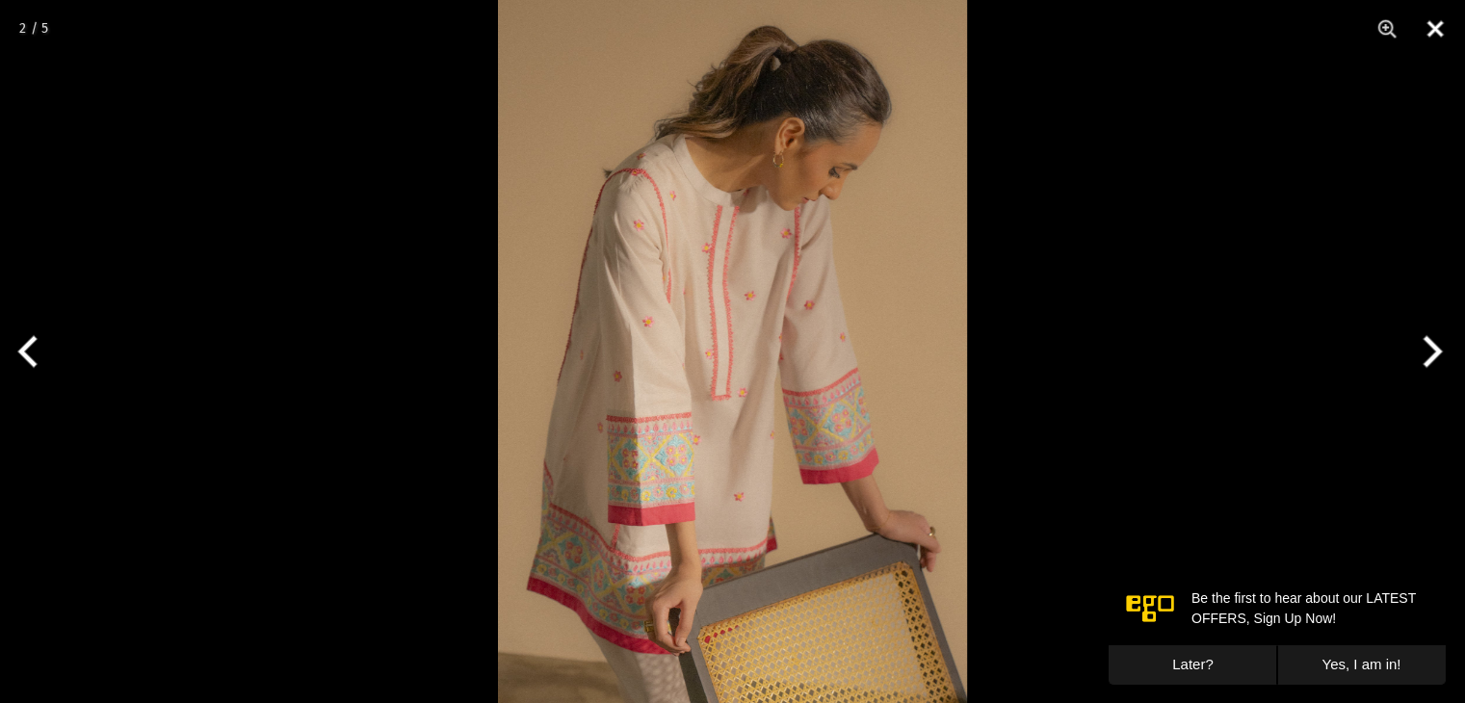
click at [1428, 37] on button "Close" at bounding box center [1435, 29] width 48 height 58
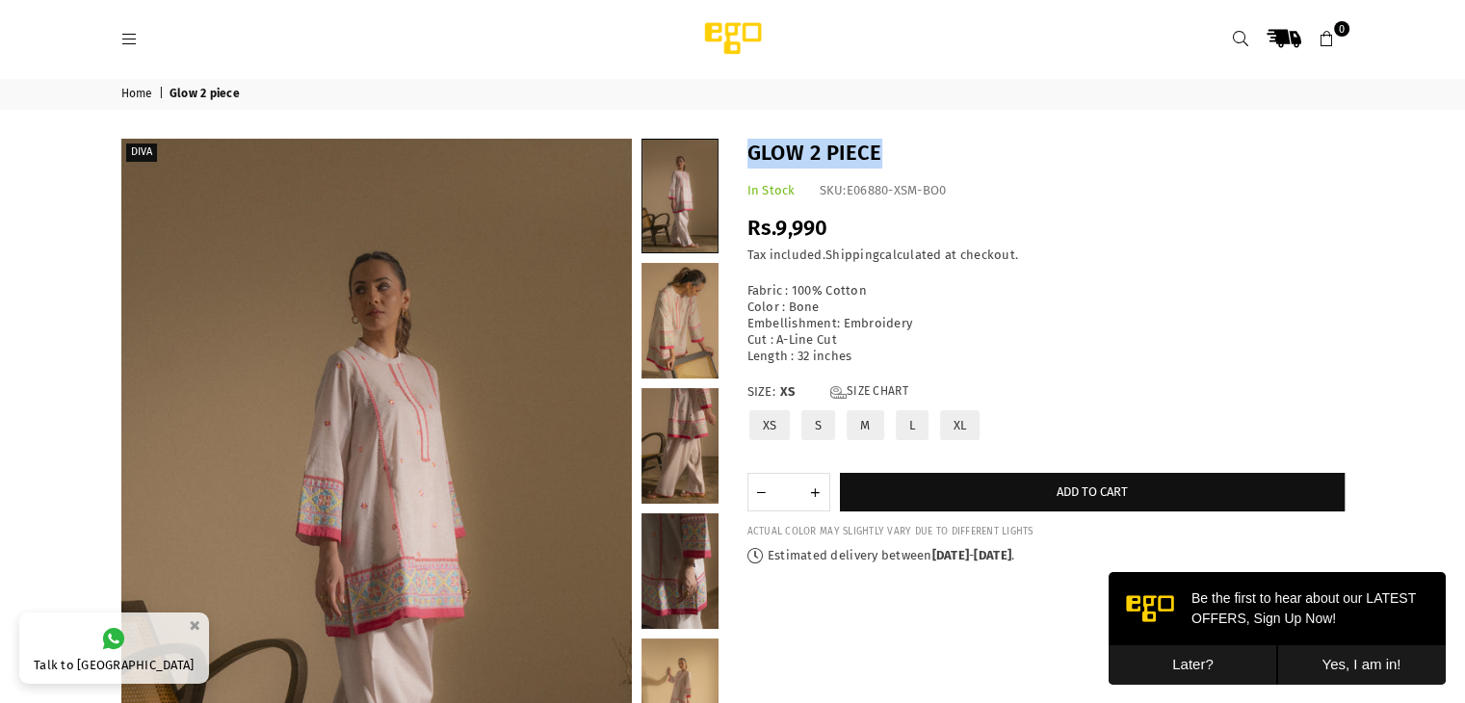
drag, startPoint x: 909, startPoint y: 147, endPoint x: 748, endPoint y: 142, distance: 161.9
click at [748, 142] on h1 "Glow 2 piece" at bounding box center [1046, 154] width 597 height 30
copy h1 "Glow 2 piece"
drag, startPoint x: 861, startPoint y: 357, endPoint x: 748, endPoint y: 294, distance: 130.3
click at [748, 294] on div "Fabric : 100% Cotton Color : Bone Embellishment: Embroidery Cut : A-Line Cut Le…" at bounding box center [1046, 323] width 597 height 81
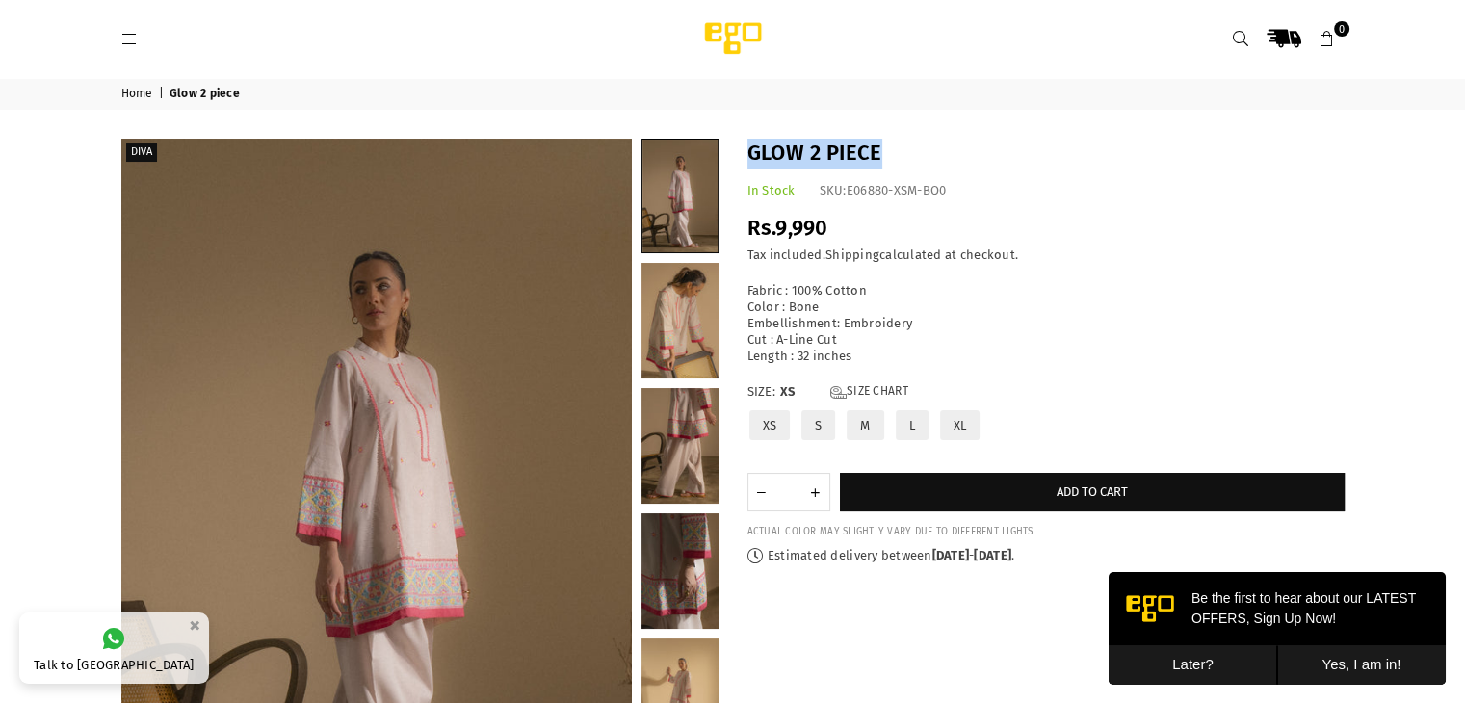
copy div "Fabric : 100% Cotton Color : Bone Embellishment: Embroidery Cut : A-Line Cut Le…"
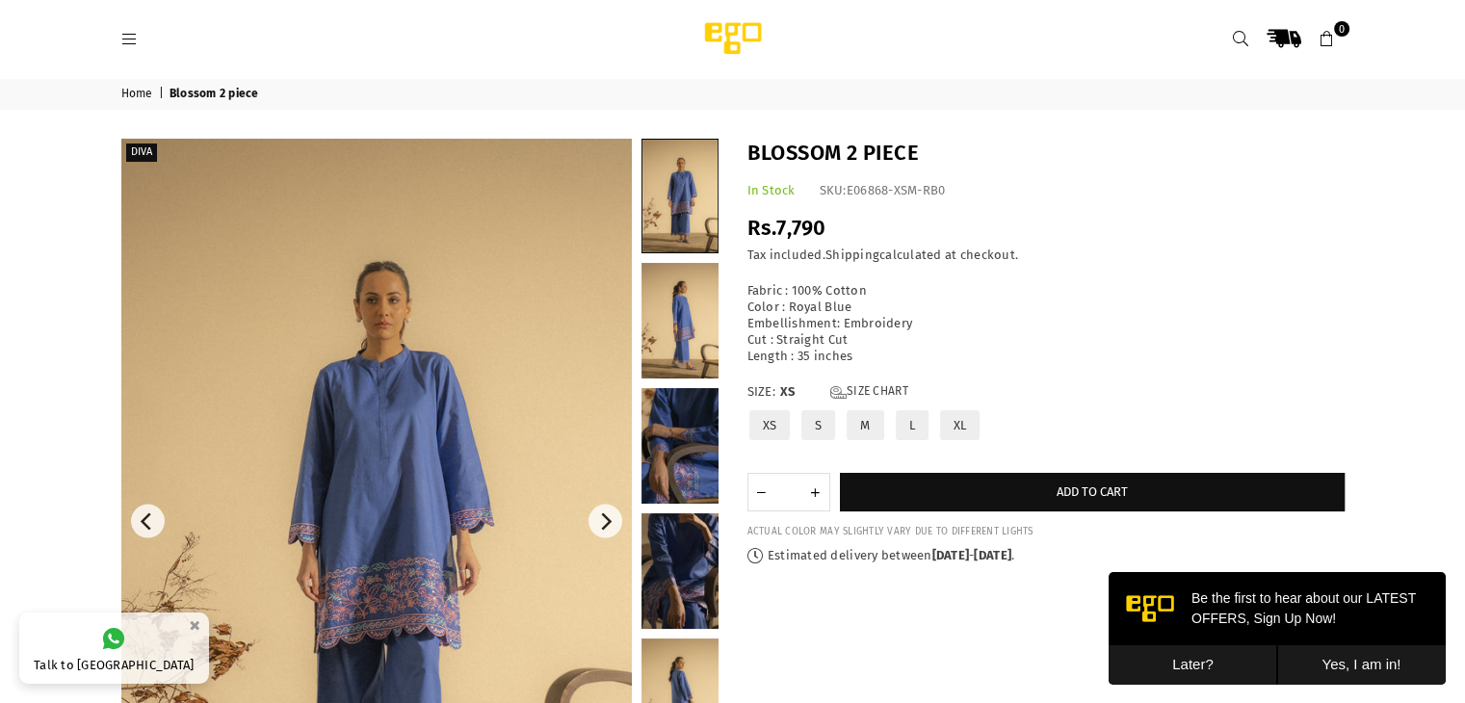
click at [497, 317] on img at bounding box center [376, 522] width 511 height 766
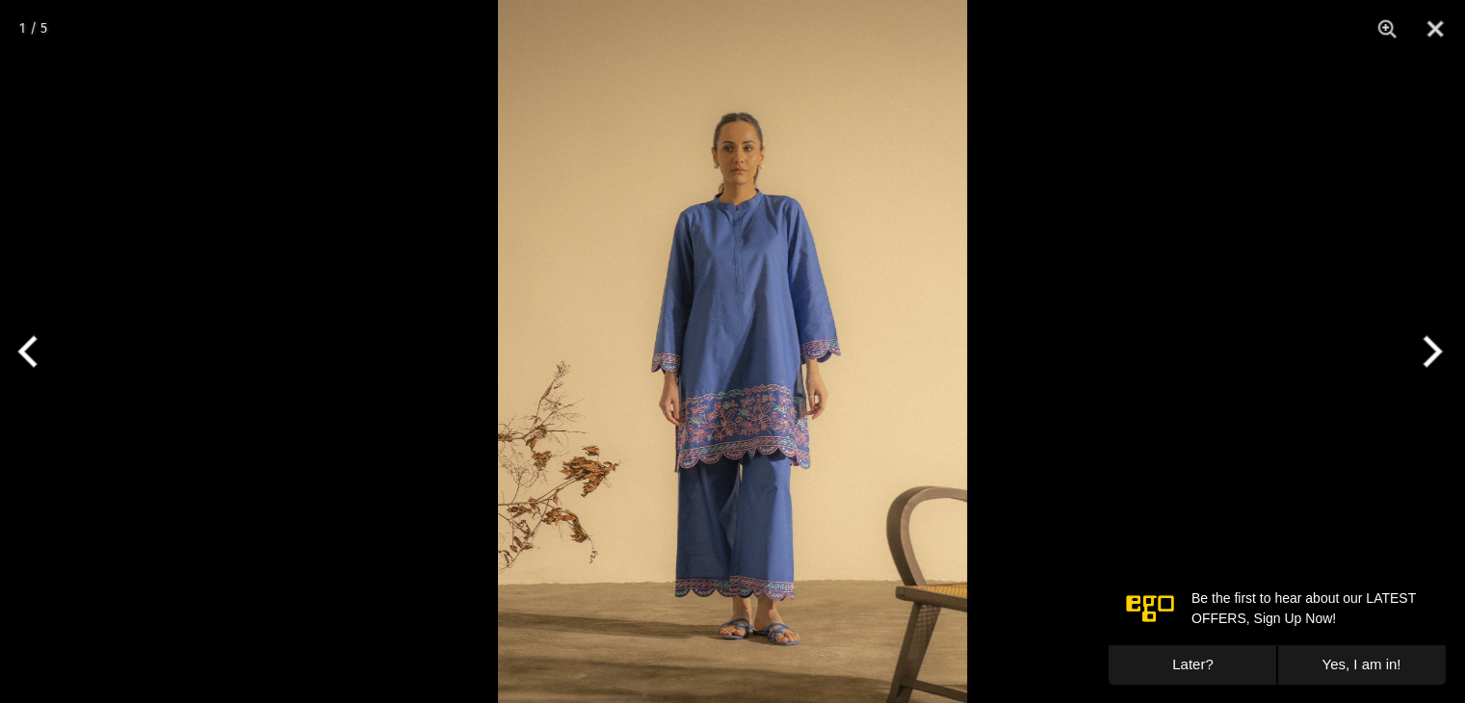
click at [1428, 351] on button "Next" at bounding box center [1429, 351] width 72 height 96
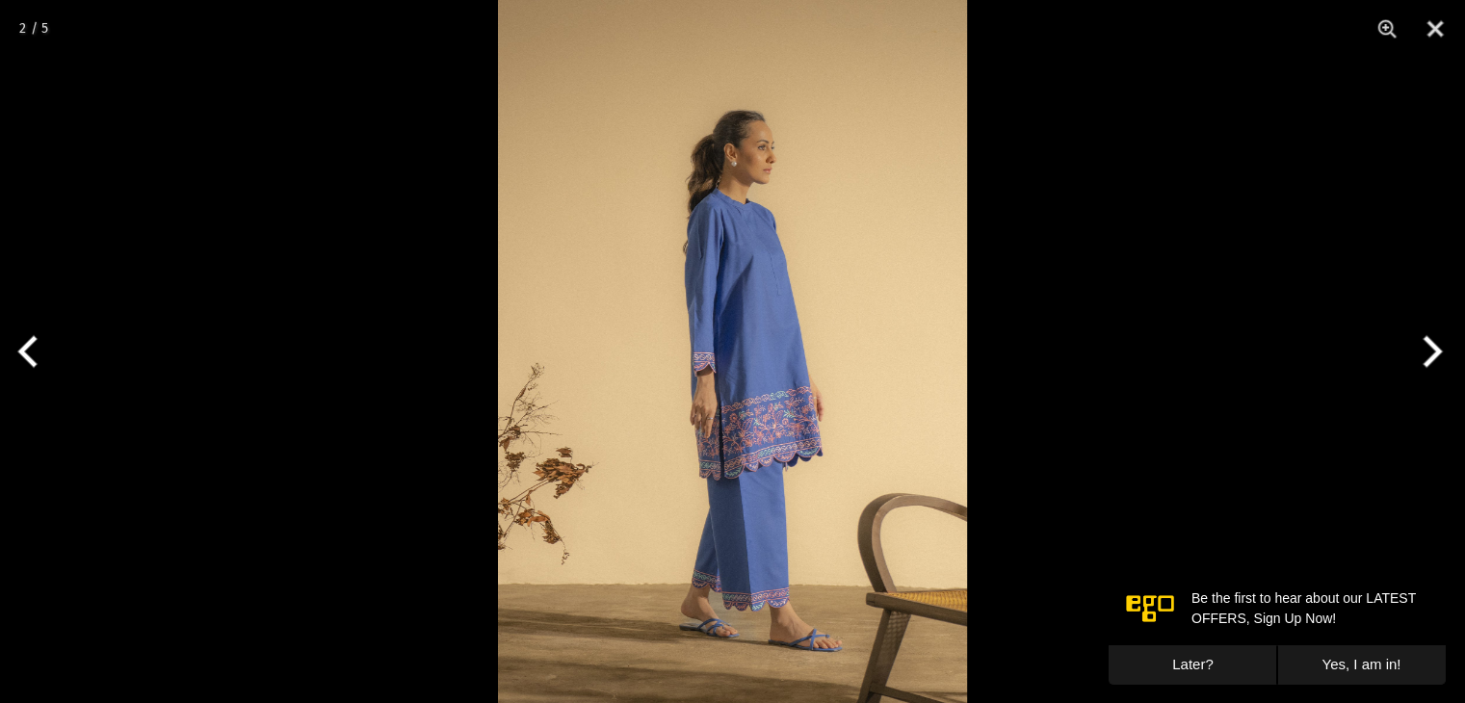
click at [1426, 356] on button "Next" at bounding box center [1429, 351] width 72 height 96
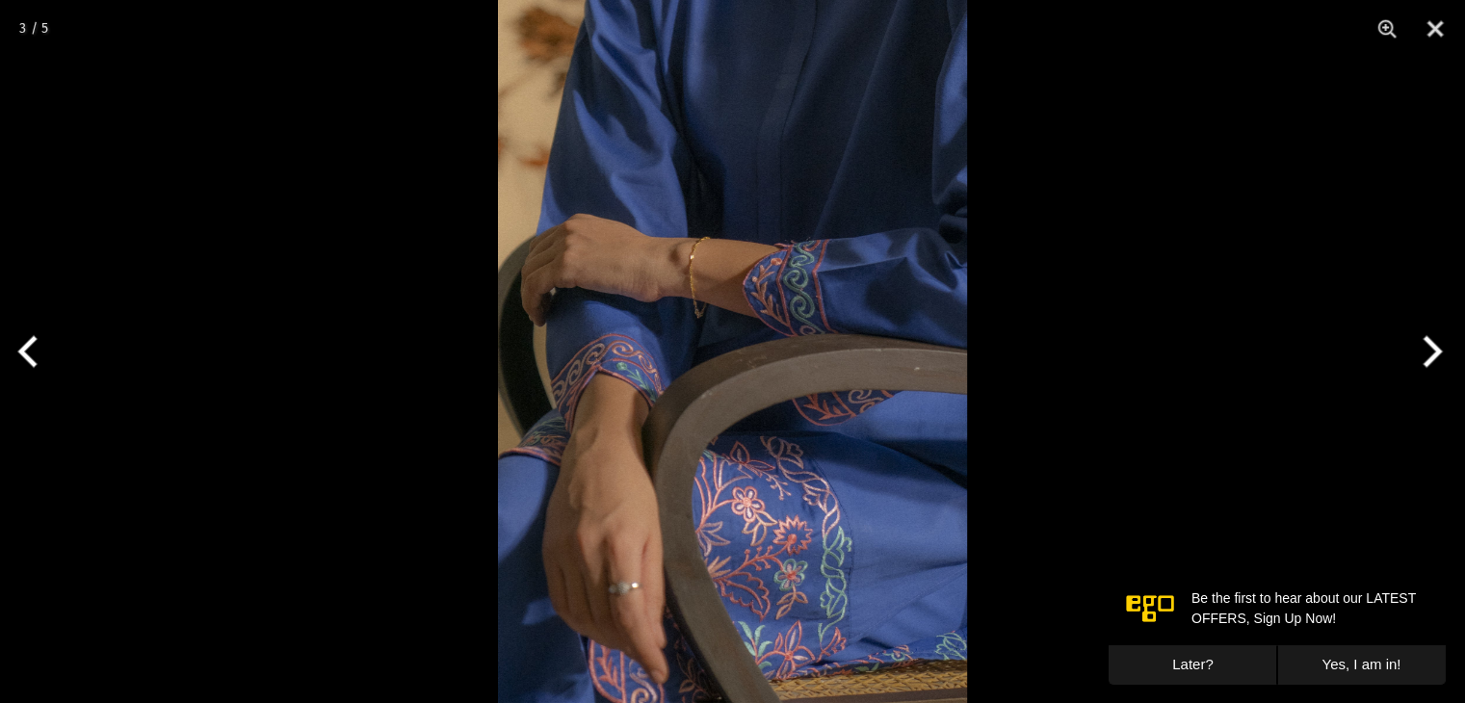
click at [1414, 356] on button "Next" at bounding box center [1429, 351] width 72 height 96
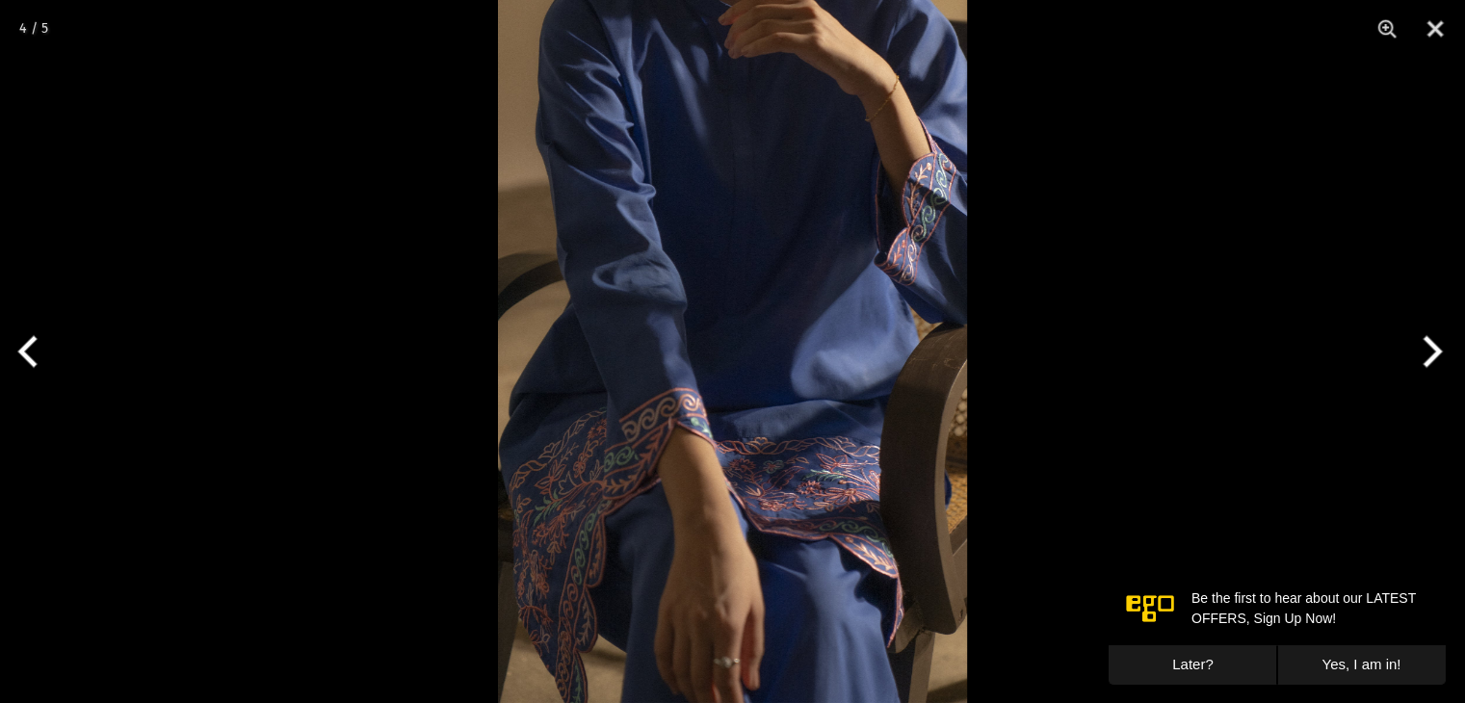
click at [1418, 359] on button "Next" at bounding box center [1429, 351] width 72 height 96
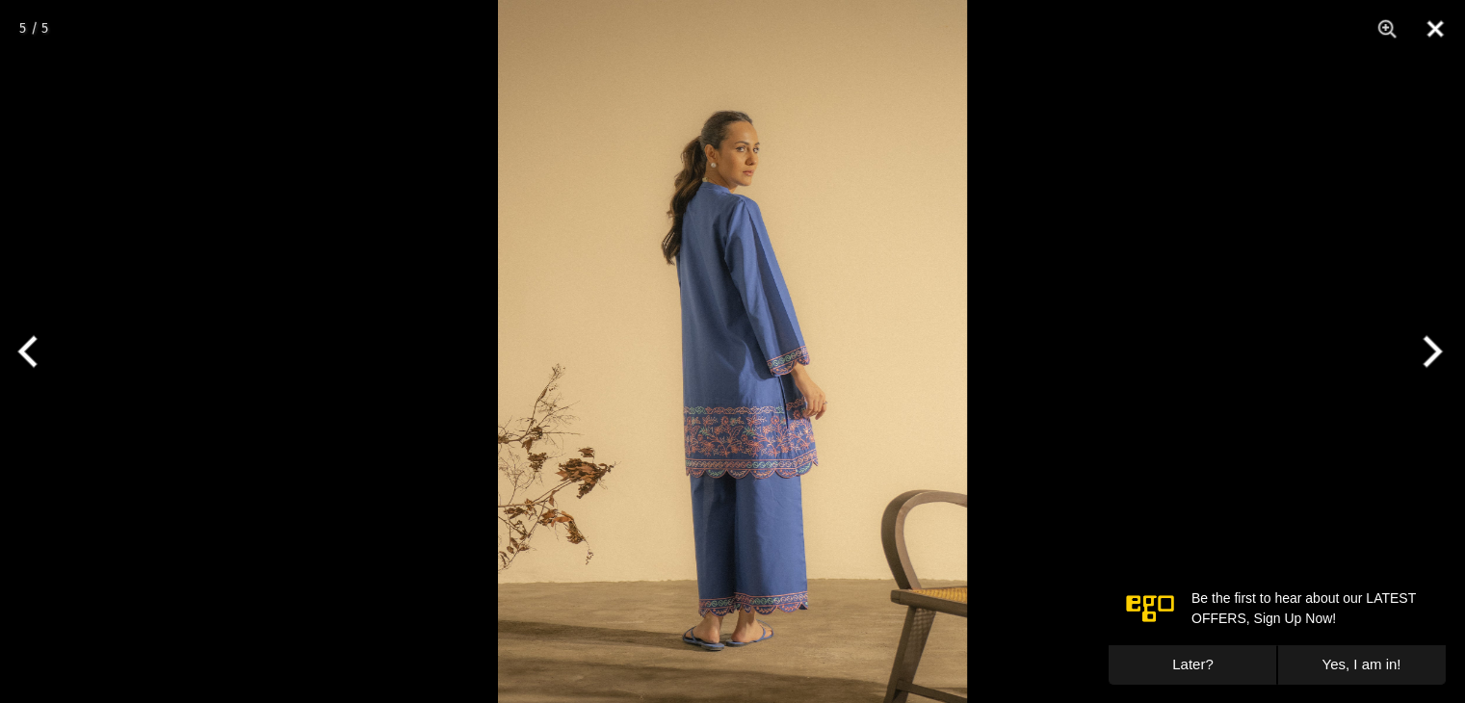
click at [1441, 34] on button "Close" at bounding box center [1435, 29] width 48 height 58
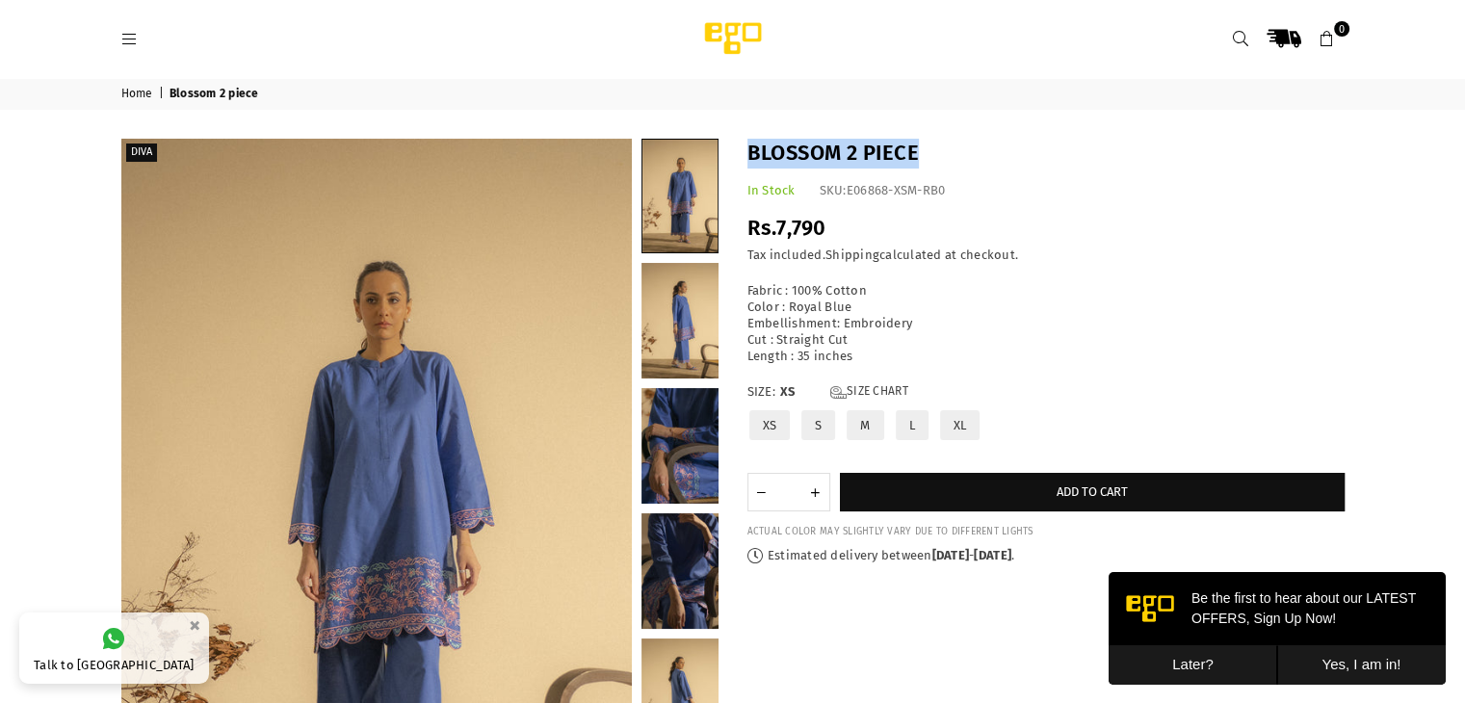
drag, startPoint x: 936, startPoint y: 155, endPoint x: 727, endPoint y: 155, distance: 209.1
click at [727, 155] on div "Diva" at bounding box center [733, 554] width 1252 height 830
copy div "Share: Share Whatsapp Blossom 2 piece"
click at [926, 151] on h1 "Blossom 2 piece" at bounding box center [1046, 154] width 597 height 30
drag, startPoint x: 923, startPoint y: 151, endPoint x: 748, endPoint y: 152, distance: 175.3
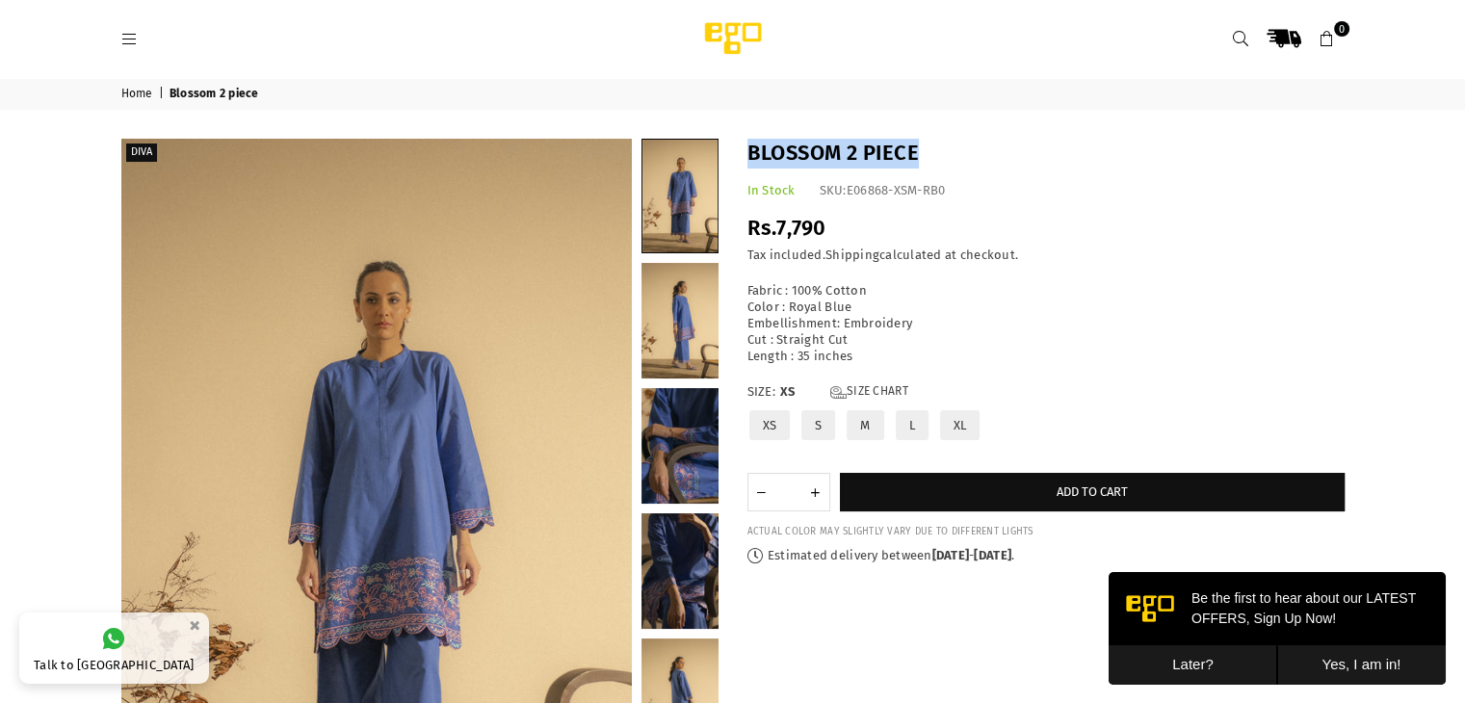
click at [748, 152] on h1 "Blossom 2 piece" at bounding box center [1046, 154] width 597 height 30
copy h1 "Blossom 2 piece"
drag, startPoint x: 855, startPoint y: 358, endPoint x: 748, endPoint y: 294, distance: 124.9
click at [748, 294] on div "Fabric : 100% Cotton Color : Royal Blue Embellishment: Embroidery Cut : Straigh…" at bounding box center [1046, 323] width 597 height 81
copy div "Fabric : 100% Cotton Color : Royal Blue Embellishment: Embroidery Cut : Straigh…"
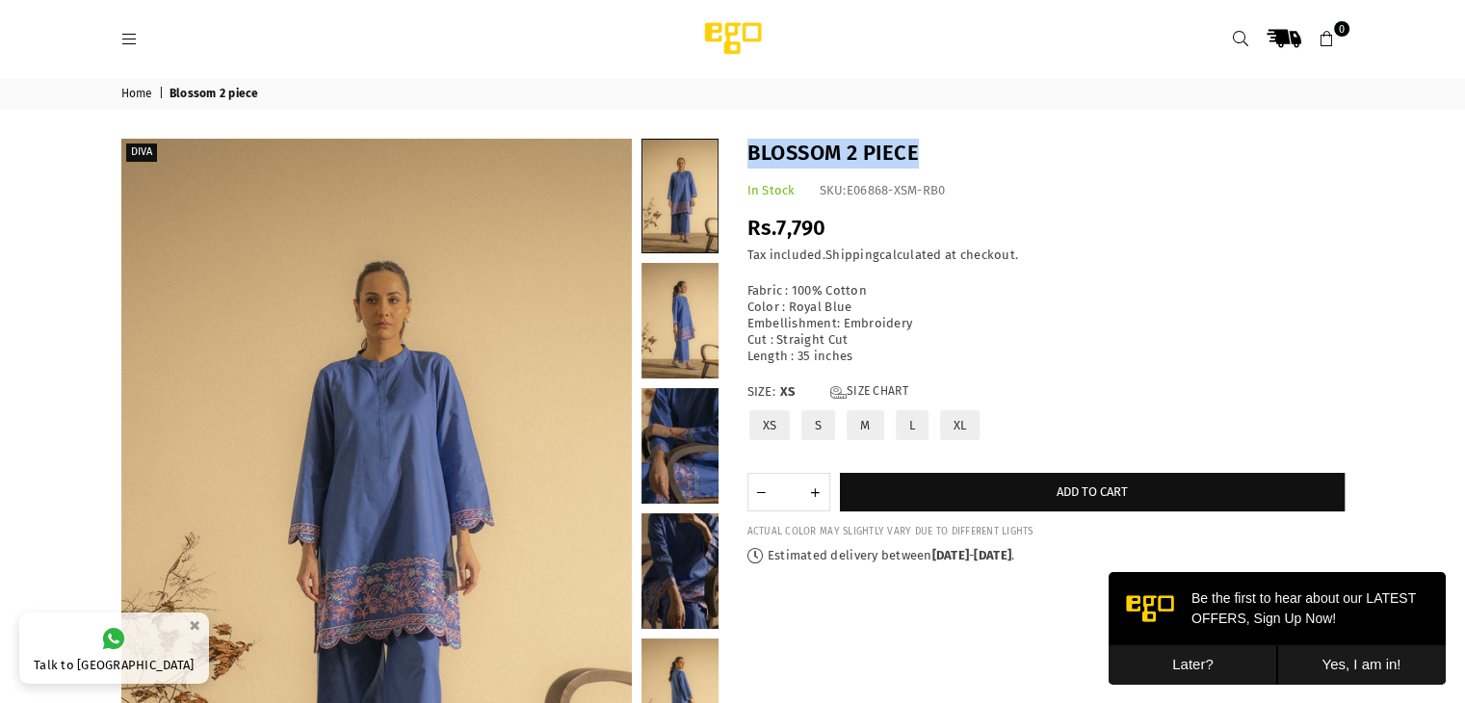
click at [892, 313] on div "Fabric : 100% Cotton Color : Royal Blue Embellishment: Embroidery Cut : Straigh…" at bounding box center [1046, 323] width 597 height 81
drag, startPoint x: 882, startPoint y: 297, endPoint x: 761, endPoint y: 290, distance: 121.6
click at [775, 296] on div "Fabric : 100% Cotton Color : Royal Blue Embellishment: Embroidery Cut : Straigh…" at bounding box center [1046, 323] width 597 height 81
click at [861, 340] on div "Fabric : 100% Cotton Color : Royal Blue Embellishment: Embroidery Cut : Straigh…" at bounding box center [1046, 323] width 597 height 81
drag, startPoint x: 852, startPoint y: 360, endPoint x: 740, endPoint y: 290, distance: 132.0
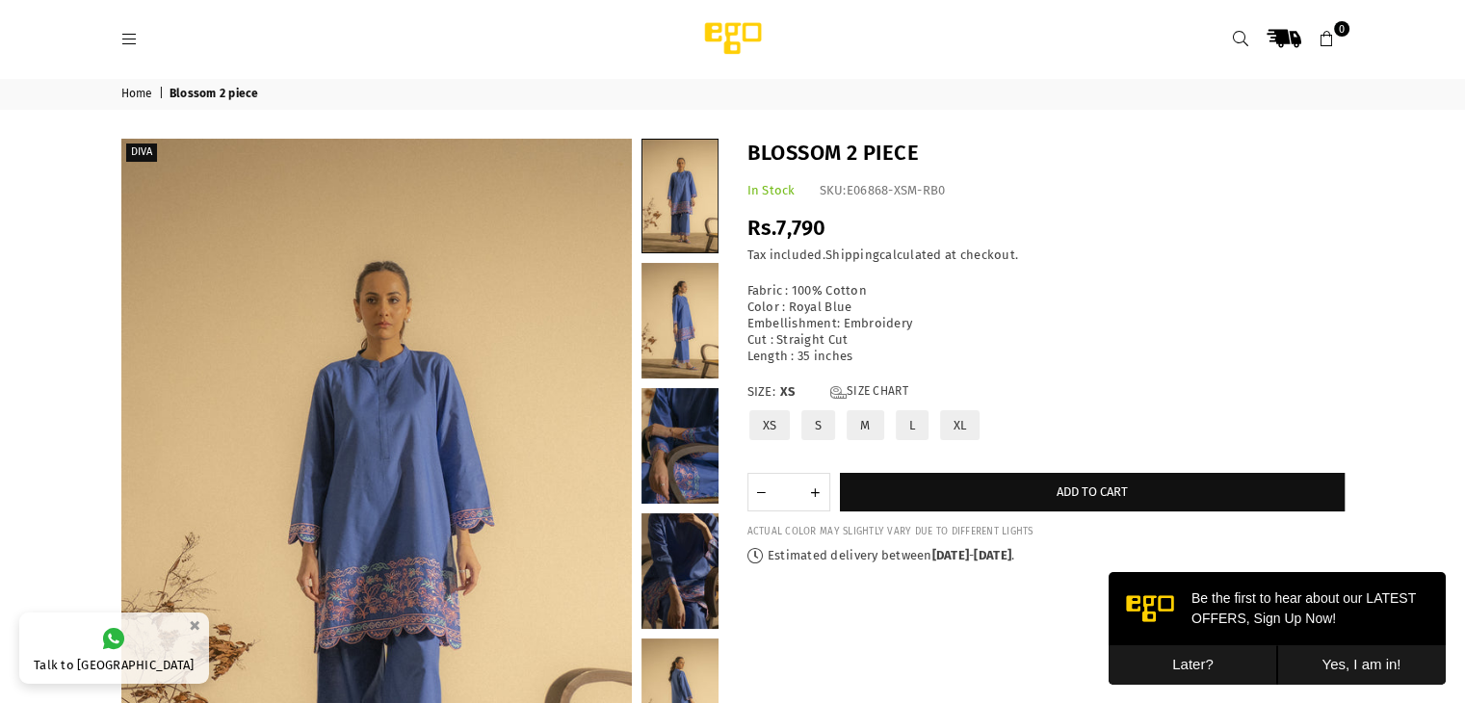
click at [740, 290] on div "Blossom 2 piece In Stock SKU: E06868-XSM-RB0 Regular price Rs.7,790 Rs.0 | Save…" at bounding box center [1046, 352] width 626 height 426
copy div "Fabric : 100% Cotton Color : Royal Blue Embellishment: Embroidery Cut : Straigh…"
